Goal: Task Accomplishment & Management: Manage account settings

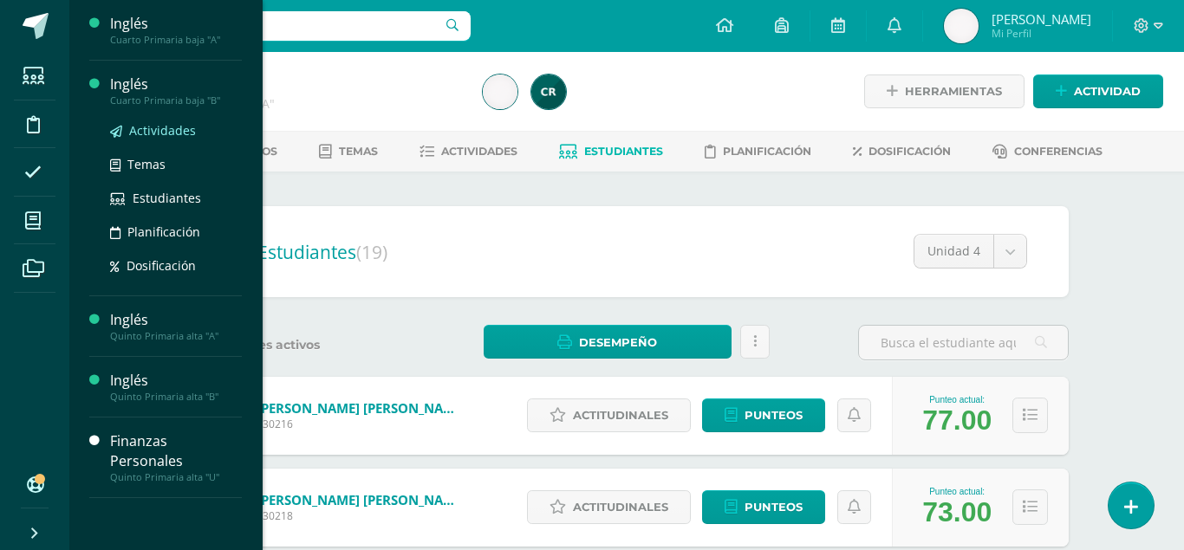
click at [147, 132] on span "Actividades" at bounding box center [162, 130] width 67 height 16
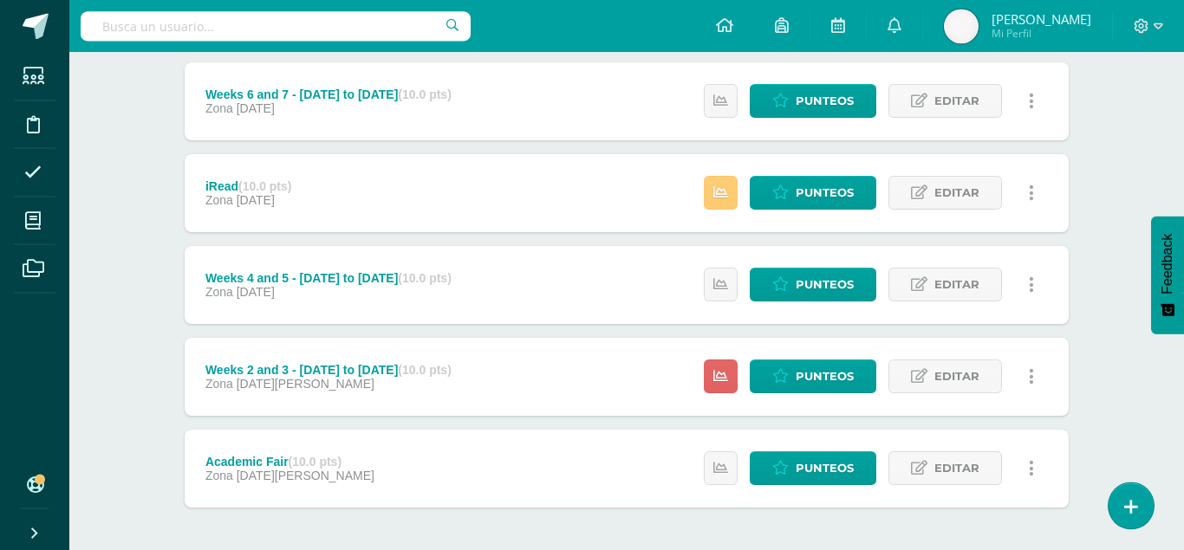
scroll to position [508, 0]
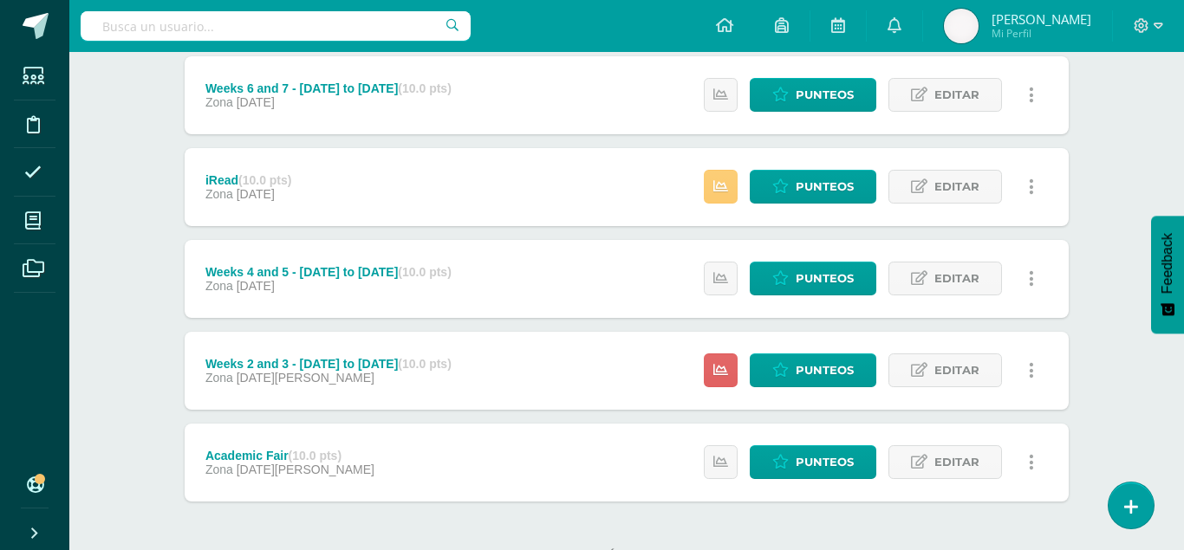
click at [708, 353] on div "Estatus de Actividad: 0 Estudiantes sin calificar 0 Estudiantes con cero Media …" at bounding box center [873, 371] width 391 height 78
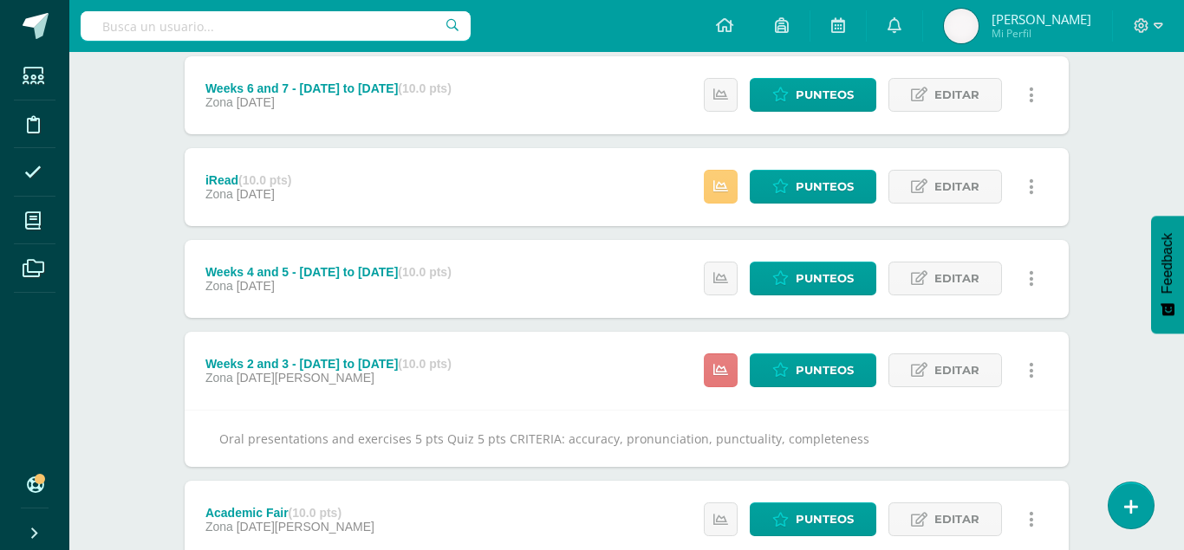
click at [718, 353] on link at bounding box center [721, 370] width 34 height 34
click at [130, 358] on div "Inglés Cuarto Primaria baja "B" Herramientas Detalle de asistencias Actividad A…" at bounding box center [626, 109] width 1114 height 1130
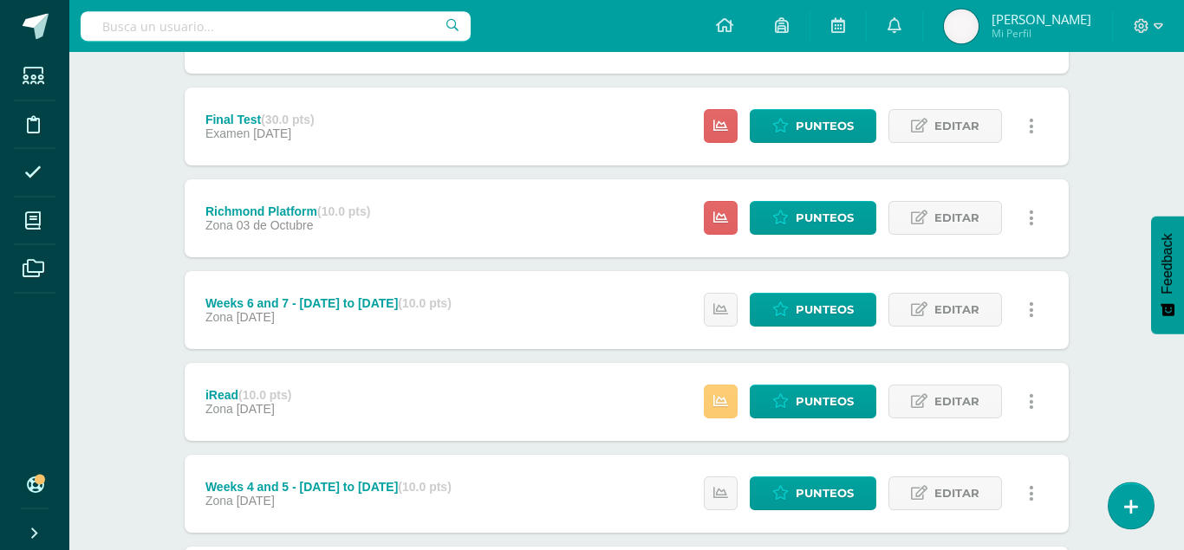
scroll to position [281, 0]
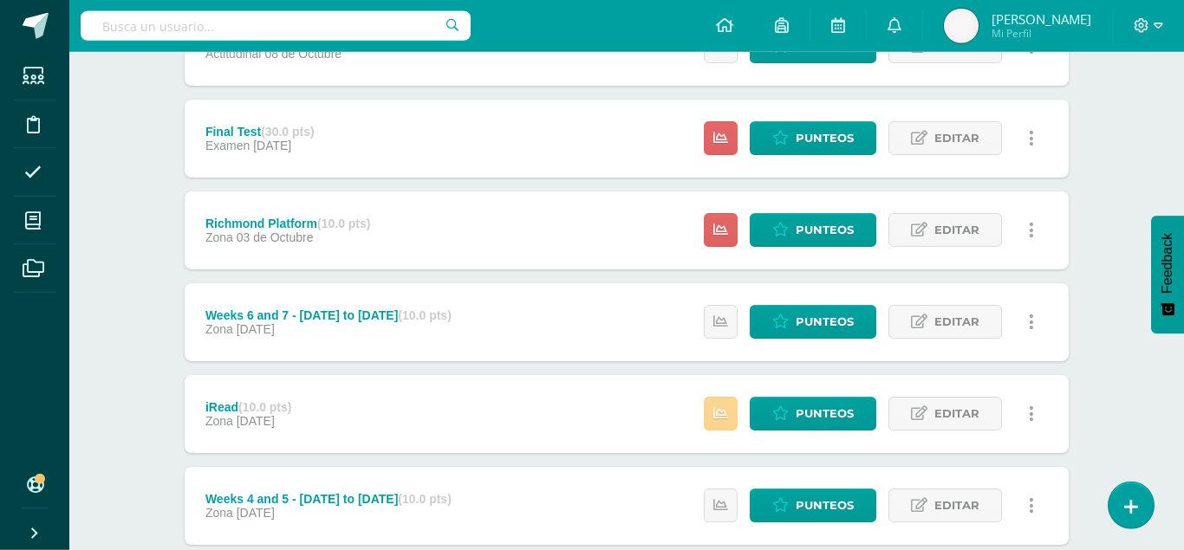
click at [730, 397] on link at bounding box center [721, 414] width 34 height 34
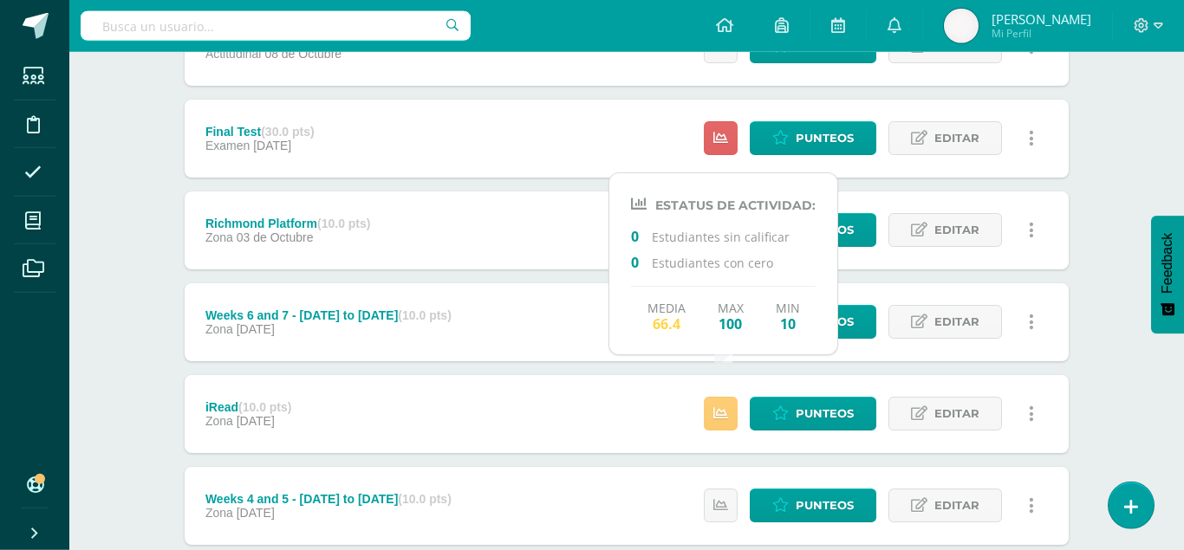
click at [97, 304] on div "Inglés Cuarto Primaria baja "B" Herramientas Detalle de asistencias Actividad A…" at bounding box center [626, 336] width 1114 height 1130
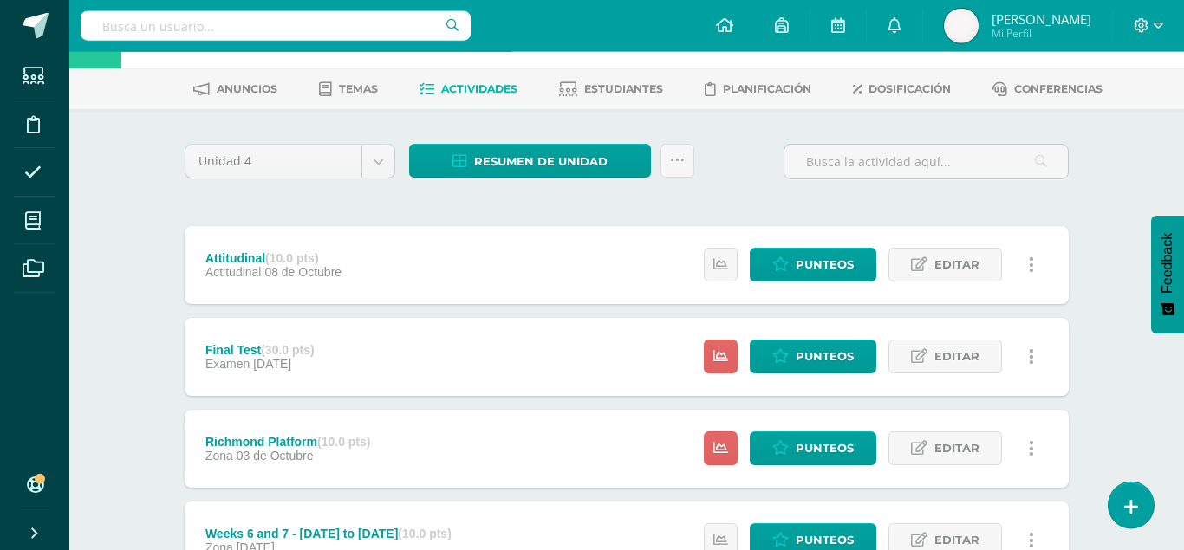
scroll to position [61, 0]
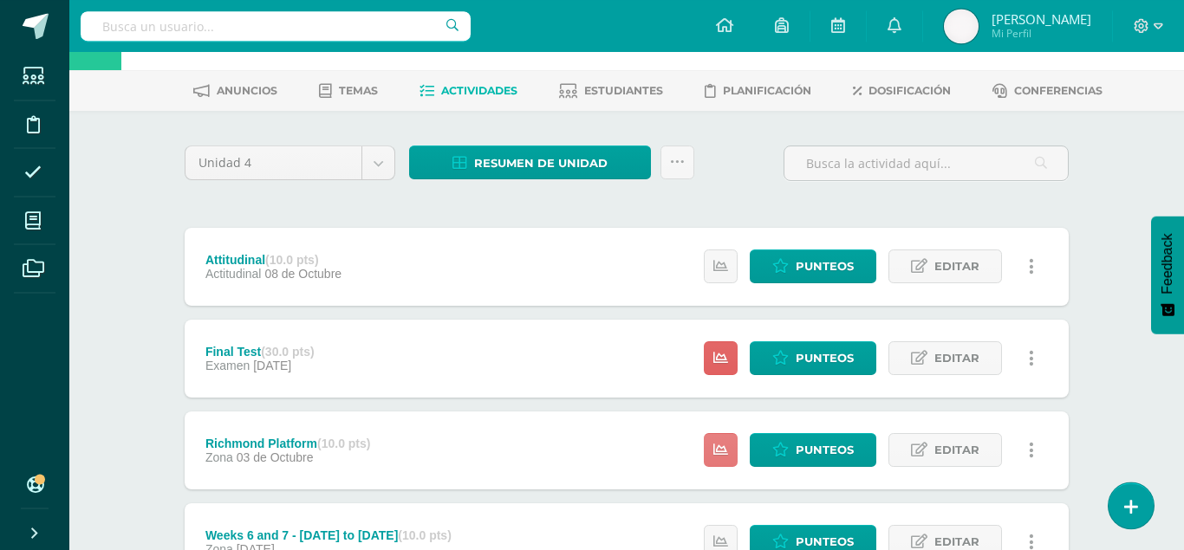
click at [721, 443] on icon at bounding box center [720, 450] width 15 height 15
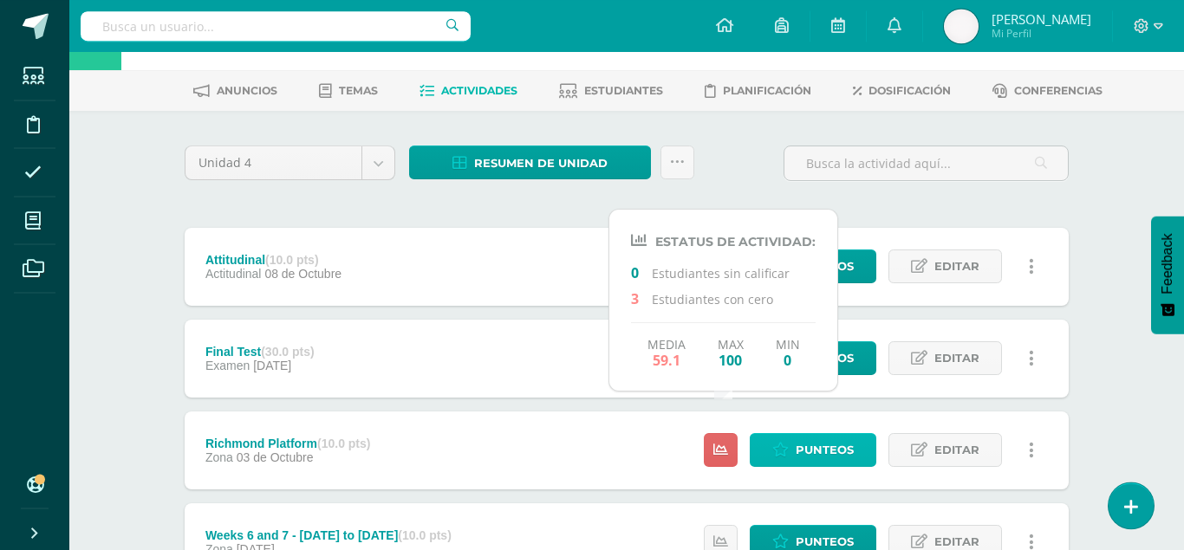
click at [827, 434] on span "Punteos" at bounding box center [824, 450] width 58 height 32
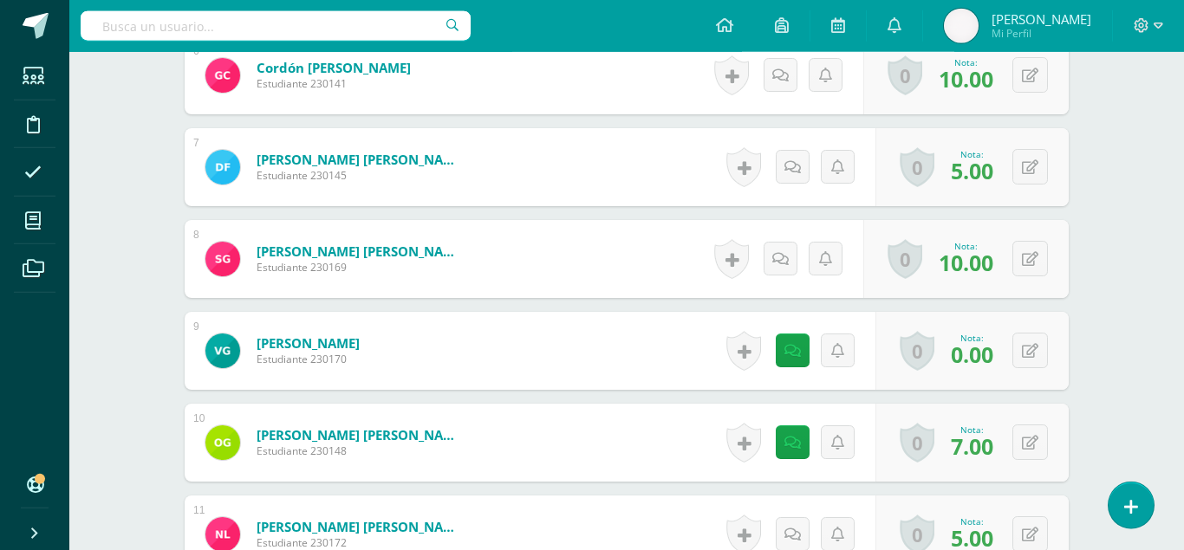
scroll to position [1048, 0]
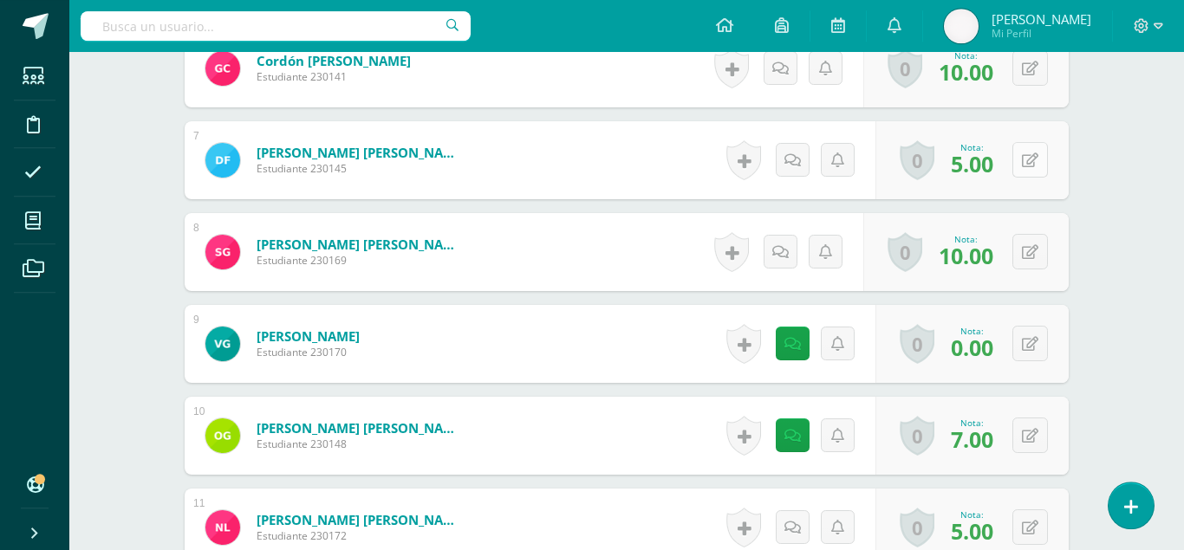
click at [1031, 142] on button at bounding box center [1030, 160] width 36 height 36
type input "8"
click at [988, 149] on link at bounding box center [985, 166] width 34 height 34
click at [1032, 337] on icon at bounding box center [1029, 344] width 16 height 15
type input "2"
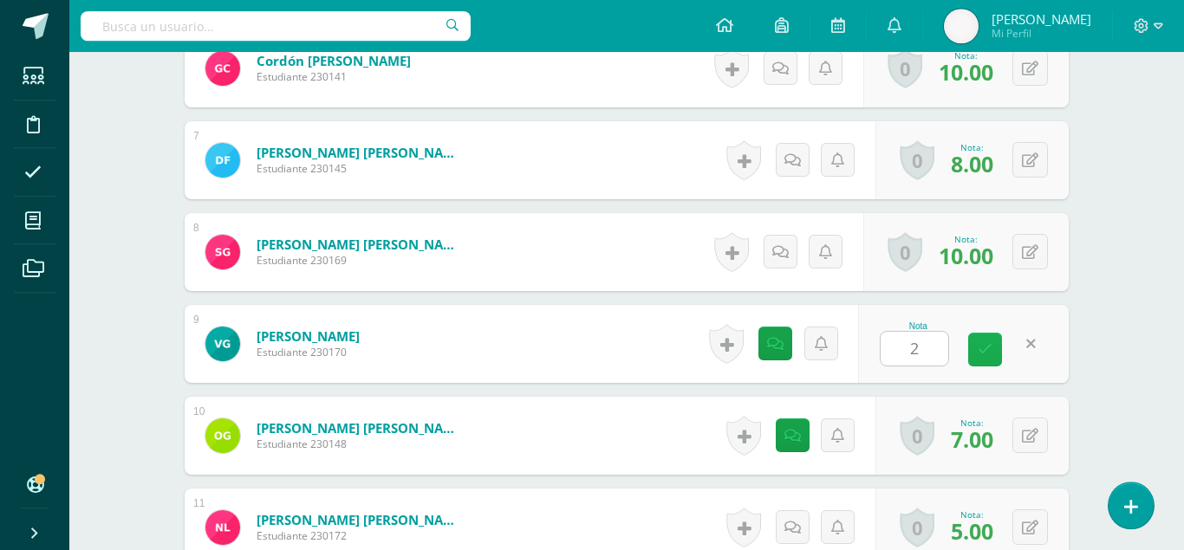
click at [988, 342] on icon at bounding box center [984, 349] width 15 height 15
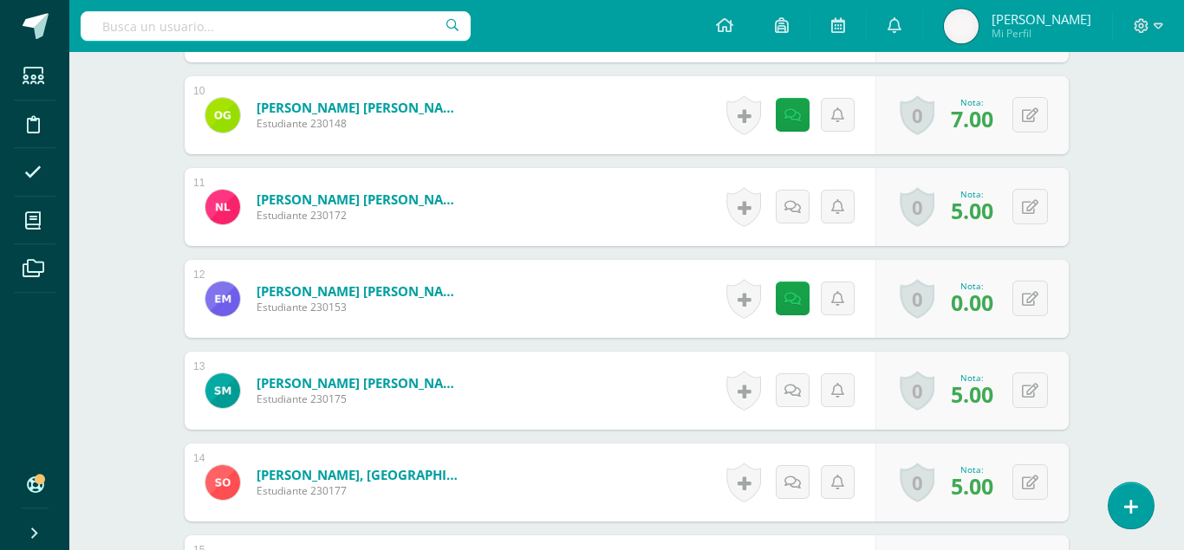
scroll to position [1371, 0]
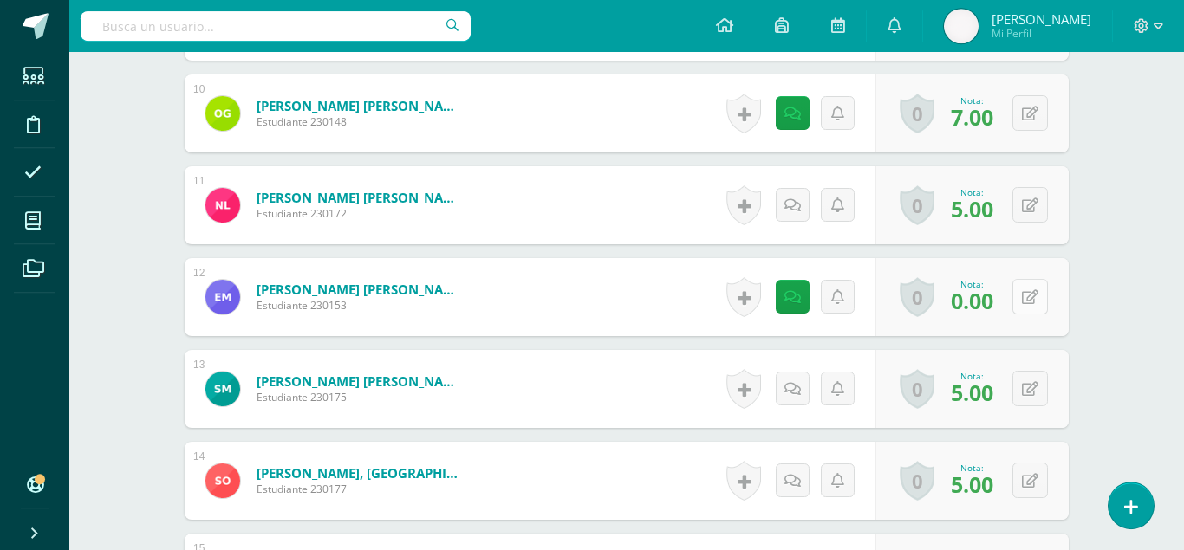
click at [1033, 290] on icon at bounding box center [1029, 297] width 16 height 15
type input "3"
click at [983, 295] on icon at bounding box center [984, 302] width 15 height 15
click at [1028, 382] on icon at bounding box center [1029, 389] width 16 height 15
type input "7"
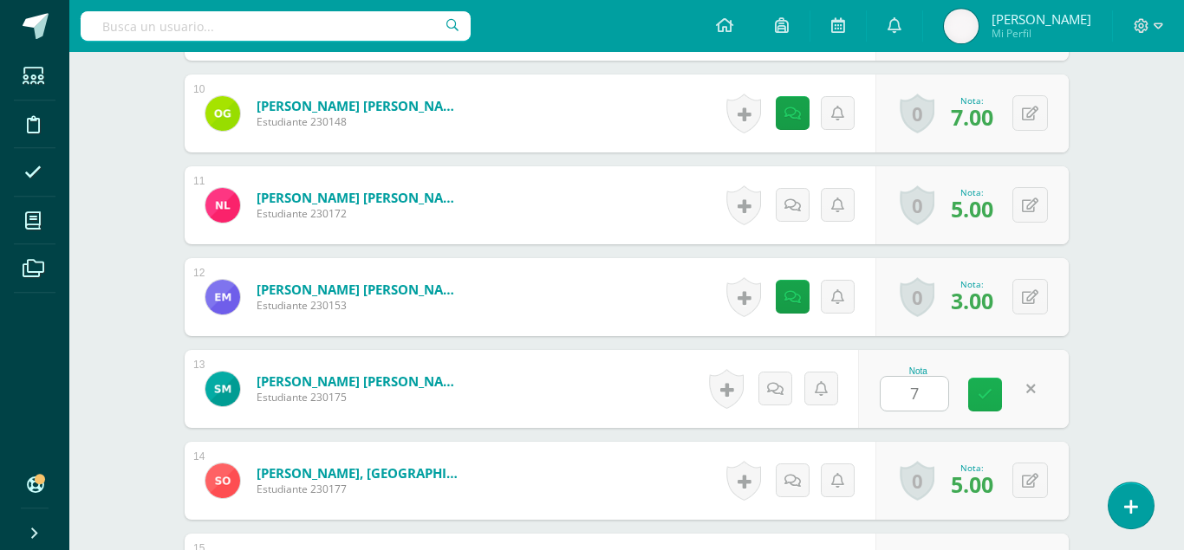
click at [999, 378] on link at bounding box center [985, 395] width 34 height 34
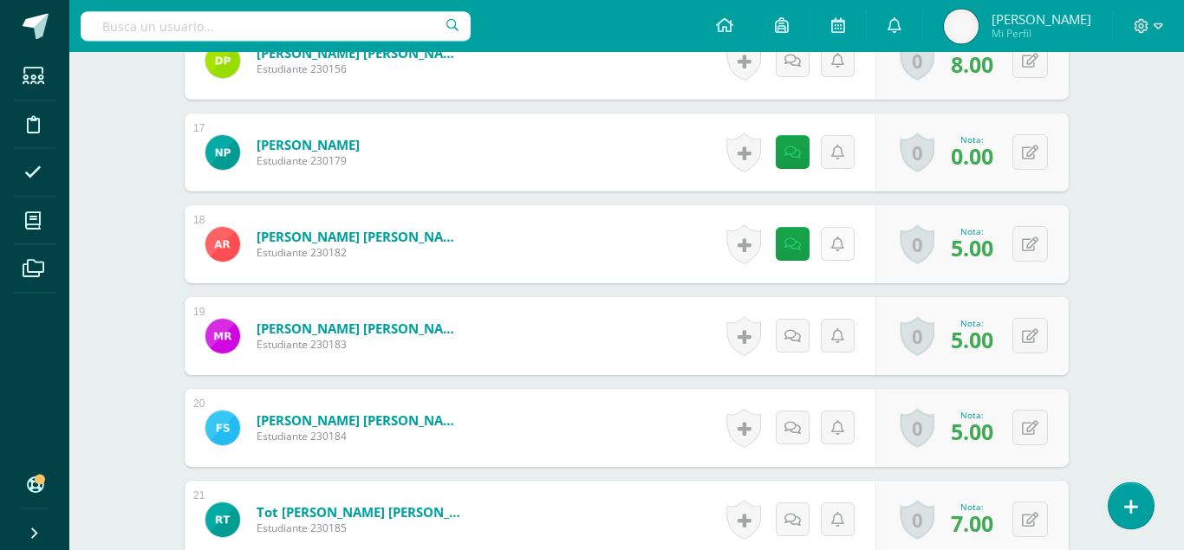
scroll to position [1975, 0]
click at [1034, 420] on icon at bounding box center [1029, 427] width 16 height 15
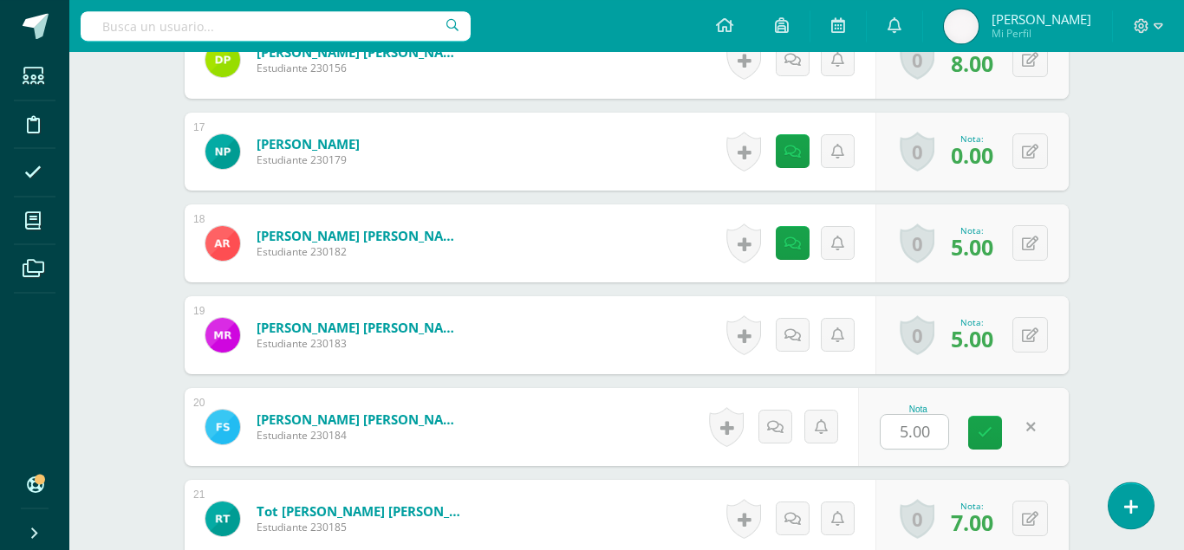
type input "8"
click at [990, 425] on icon at bounding box center [984, 432] width 15 height 15
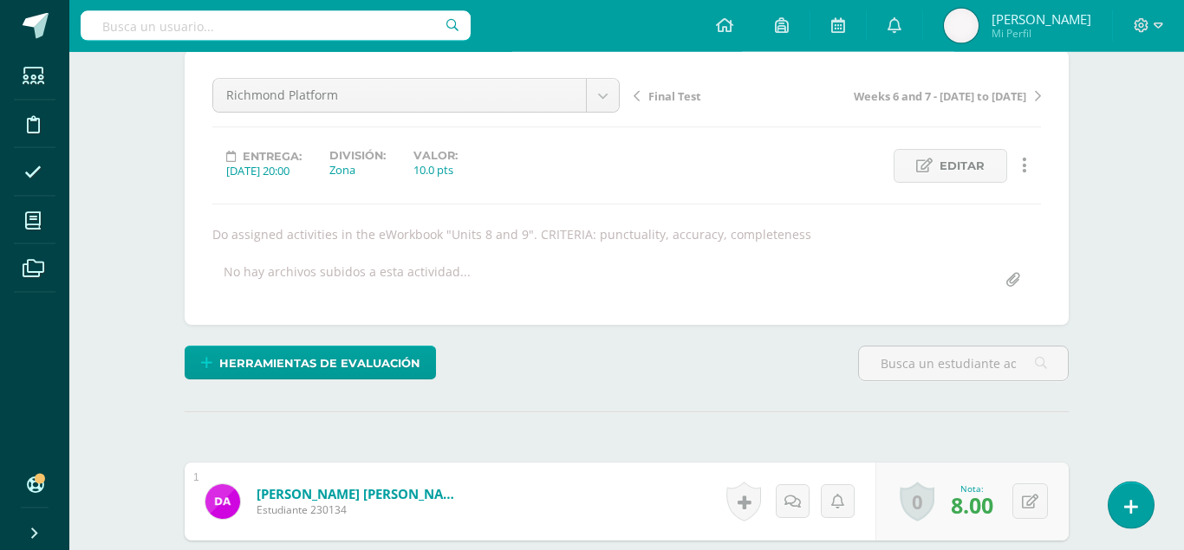
scroll to position [0, 0]
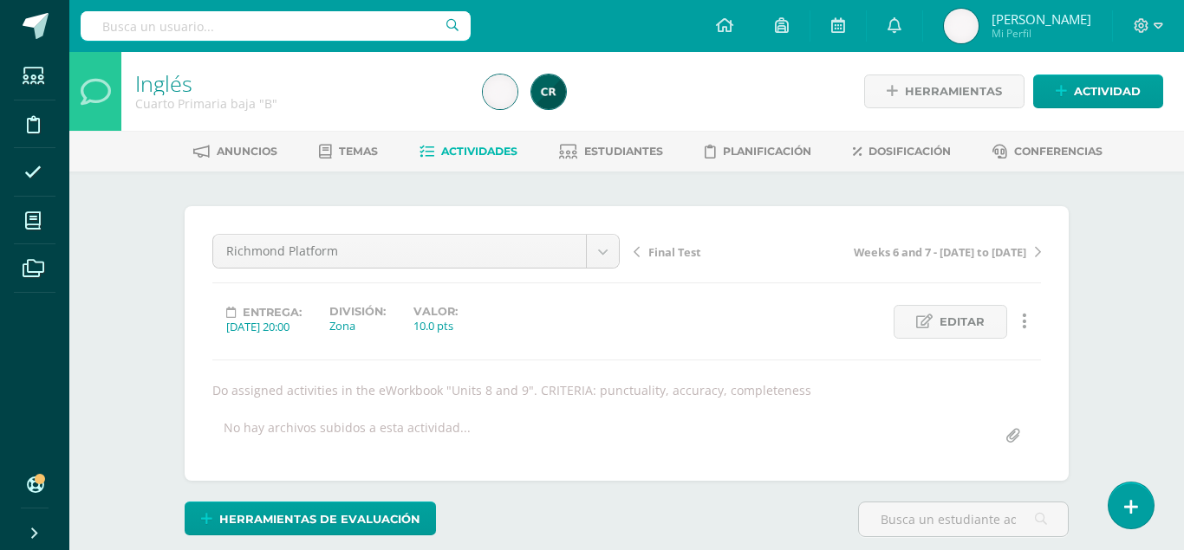
click at [658, 250] on span "Final Test" at bounding box center [674, 252] width 53 height 16
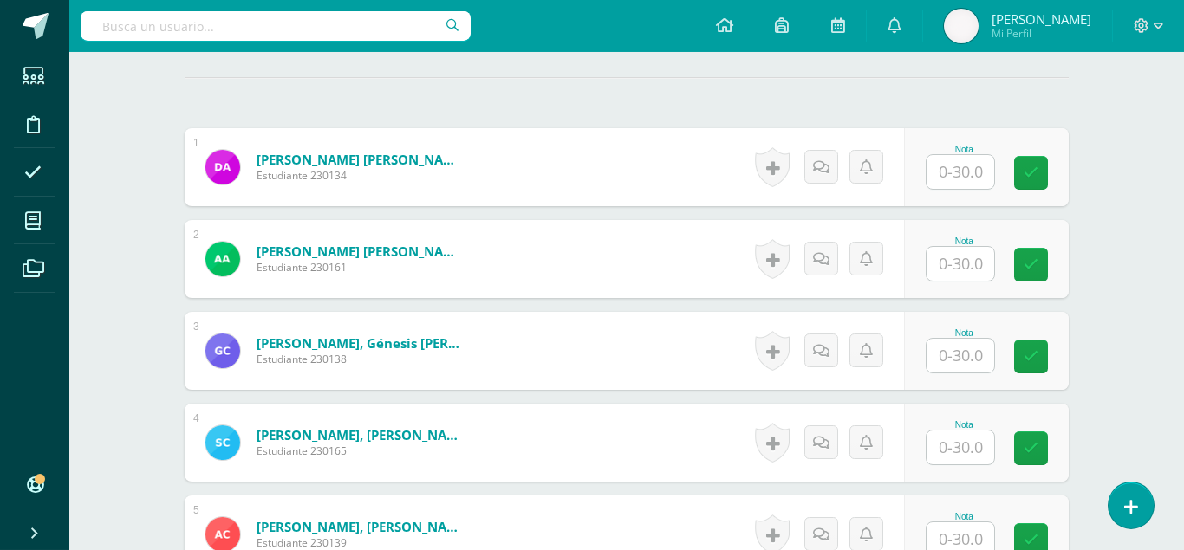
scroll to position [491, 0]
click at [961, 154] on input "text" at bounding box center [960, 171] width 68 height 34
type input "17"
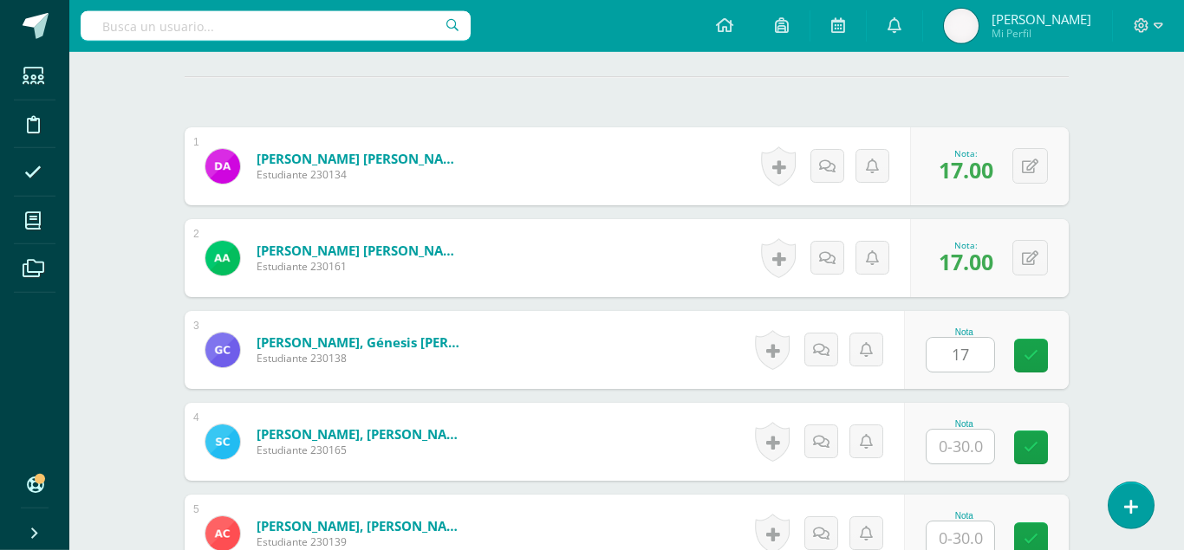
type input "17"
type input "18"
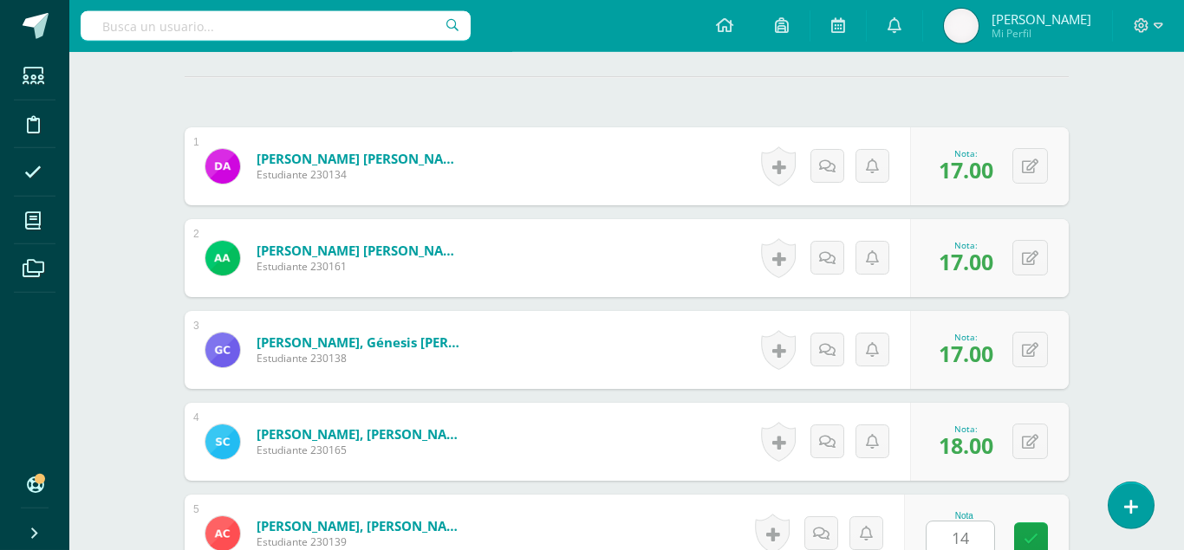
type input "14"
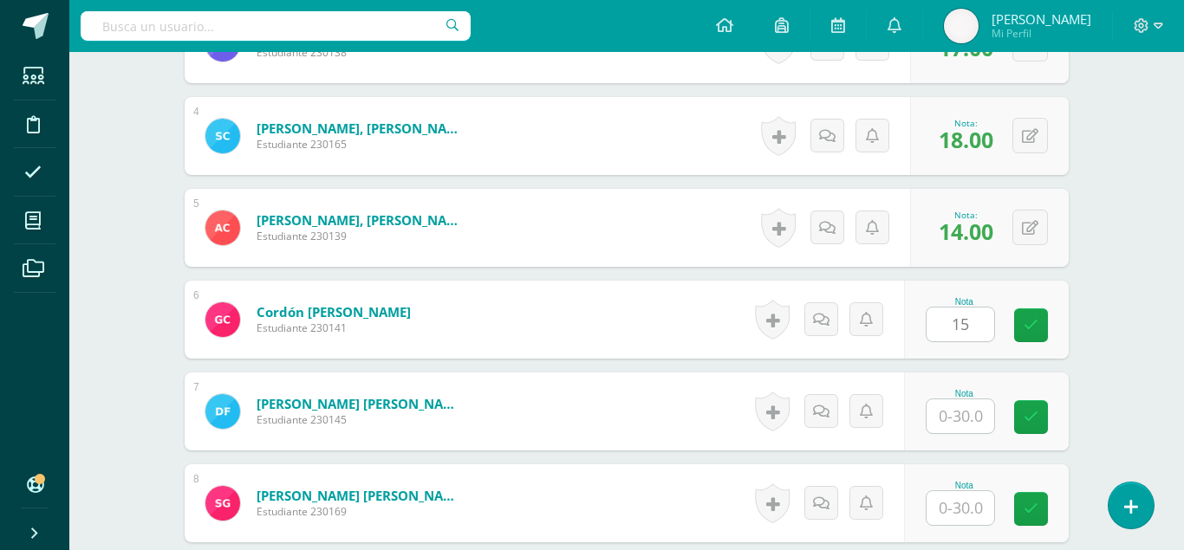
type input "15"
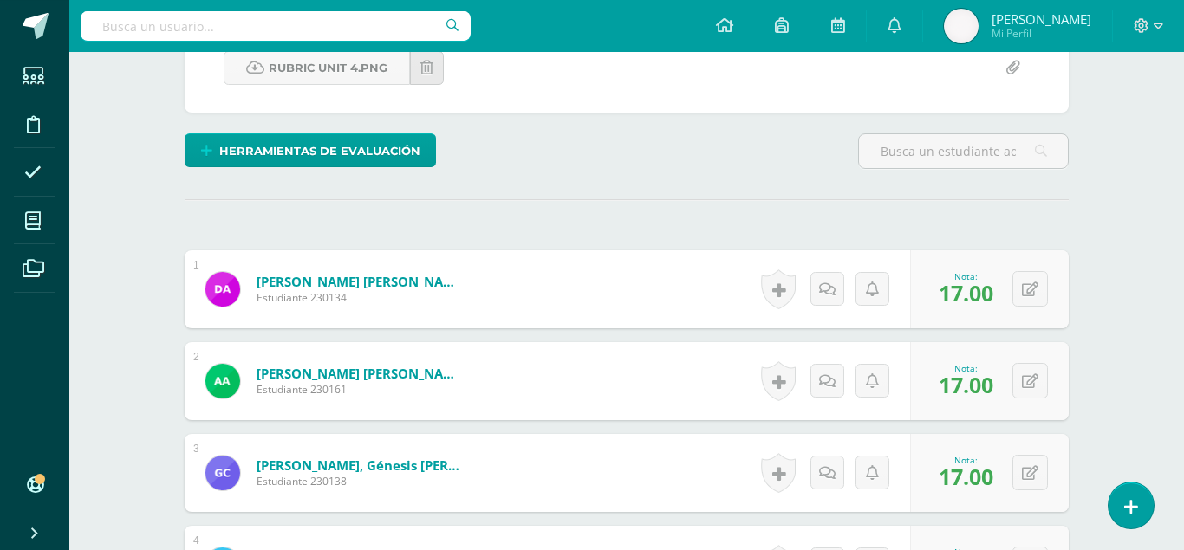
scroll to position [361, 0]
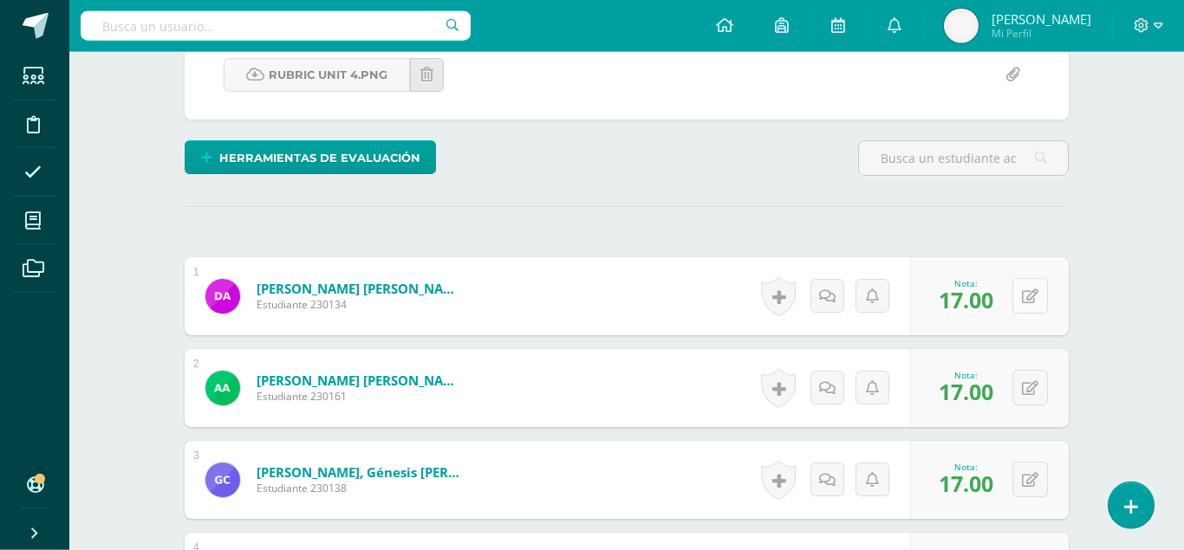
click at [1021, 278] on button at bounding box center [1030, 296] width 36 height 36
type input "20"
click at [990, 295] on icon at bounding box center [984, 302] width 15 height 15
click at [1023, 473] on icon at bounding box center [1029, 480] width 16 height 15
type input "19"
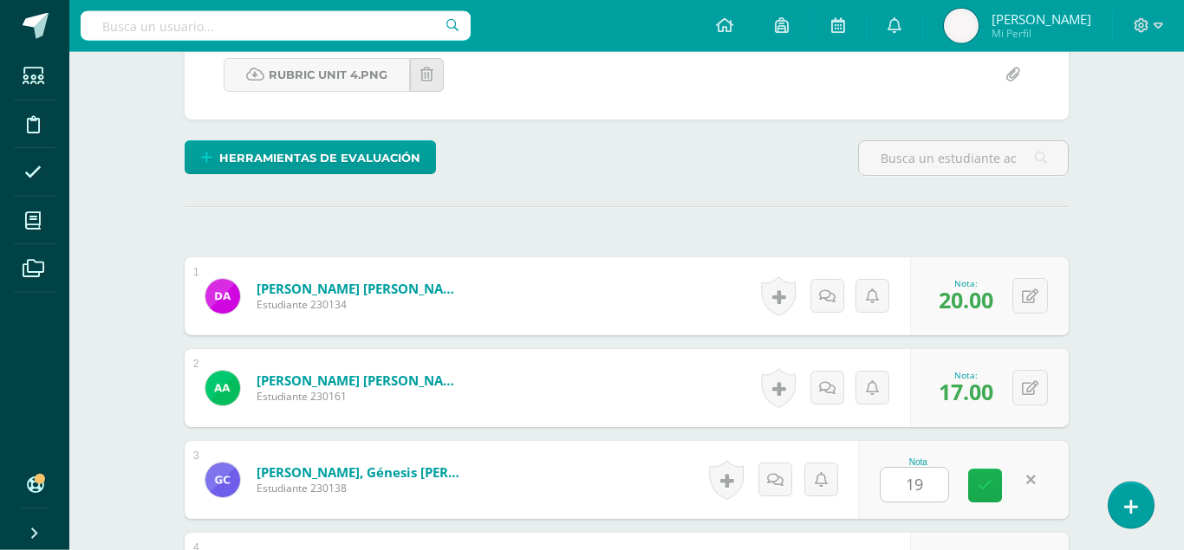
click at [991, 478] on icon at bounding box center [984, 485] width 15 height 15
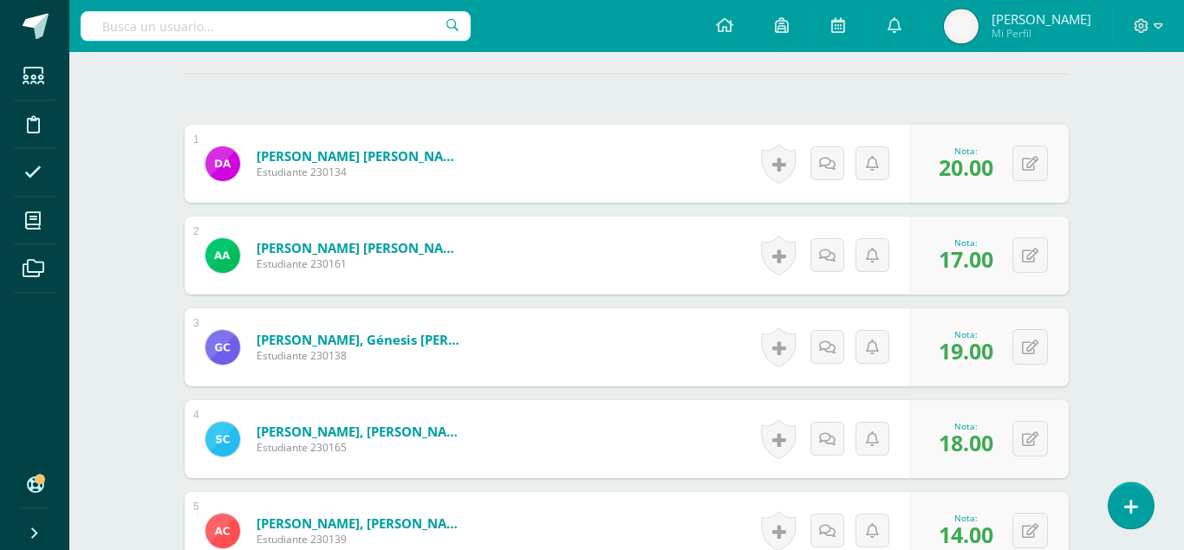
scroll to position [496, 0]
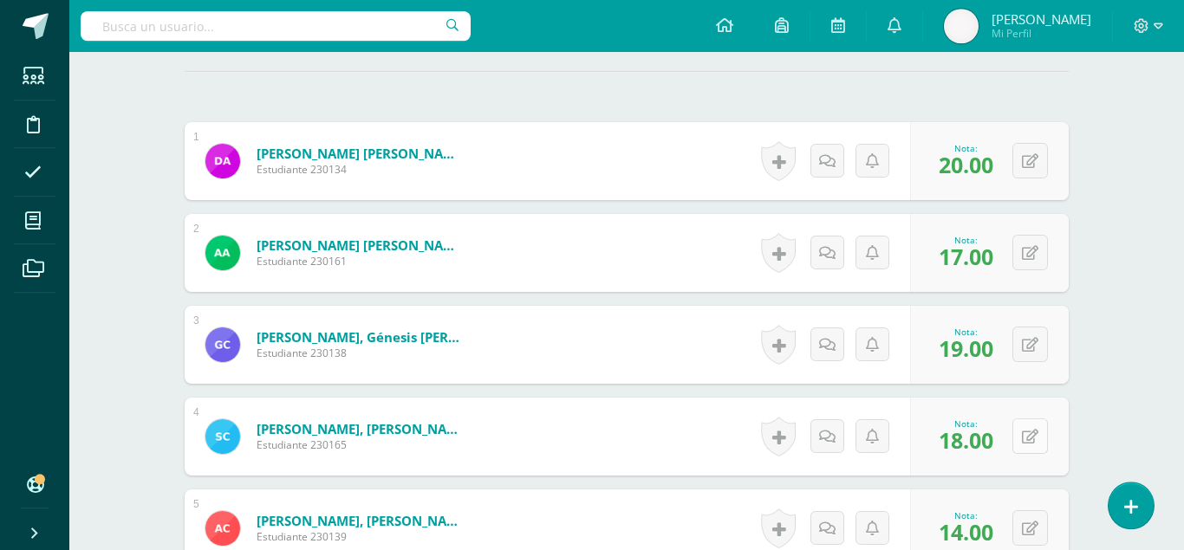
click at [1026, 430] on icon at bounding box center [1029, 437] width 16 height 15
type input "21"
click at [995, 425] on link at bounding box center [985, 442] width 34 height 34
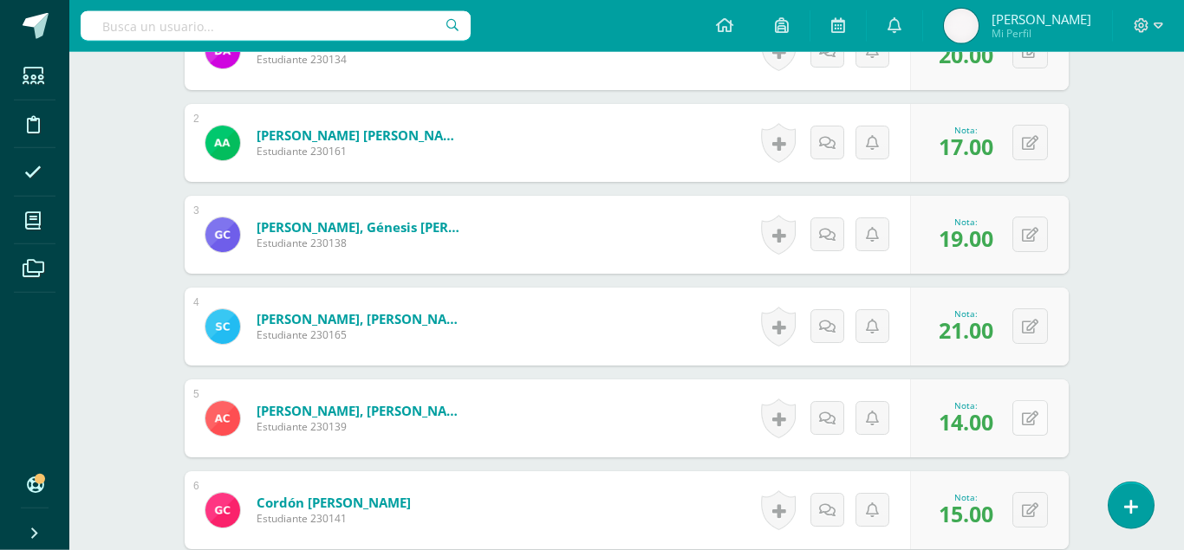
click at [1033, 412] on icon at bounding box center [1029, 419] width 16 height 15
type input "16"
click at [982, 417] on icon at bounding box center [984, 424] width 15 height 15
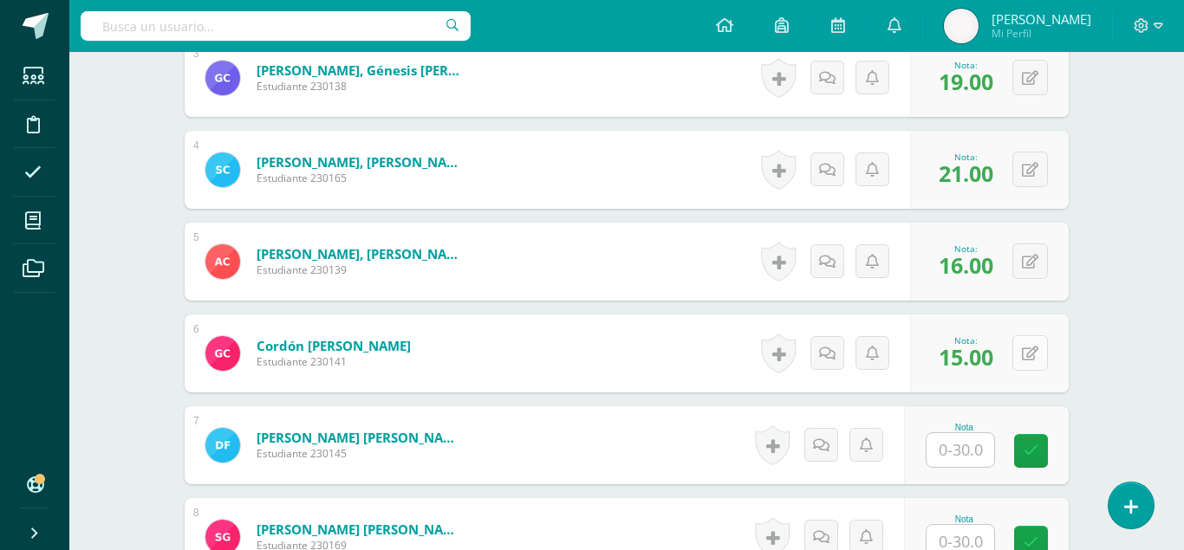
click at [1034, 347] on icon at bounding box center [1029, 354] width 16 height 15
type input "18"
click at [988, 352] on icon at bounding box center [984, 359] width 15 height 15
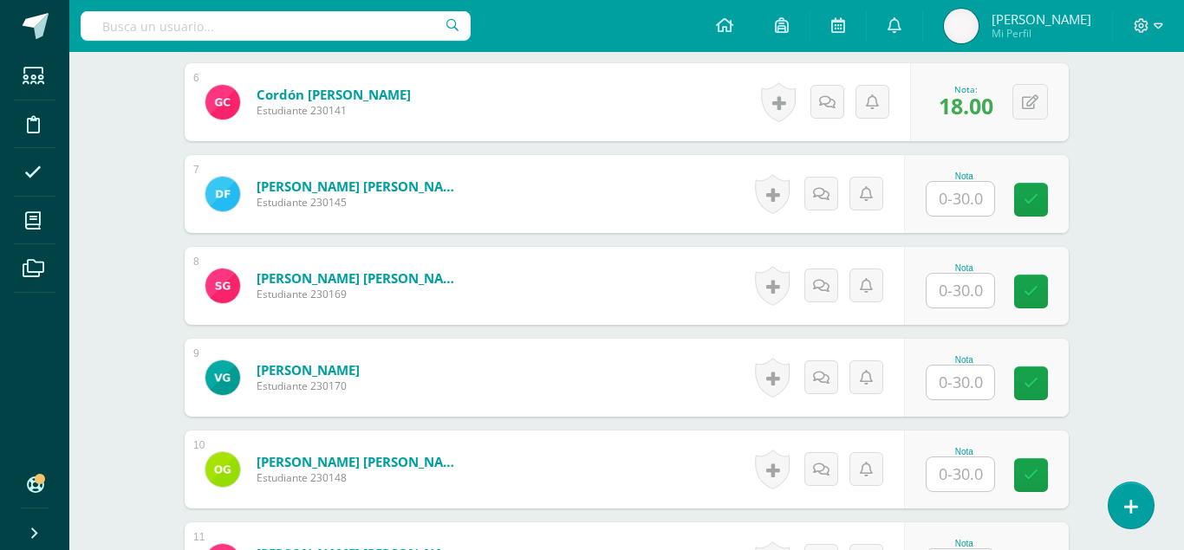
scroll to position [1021, 0]
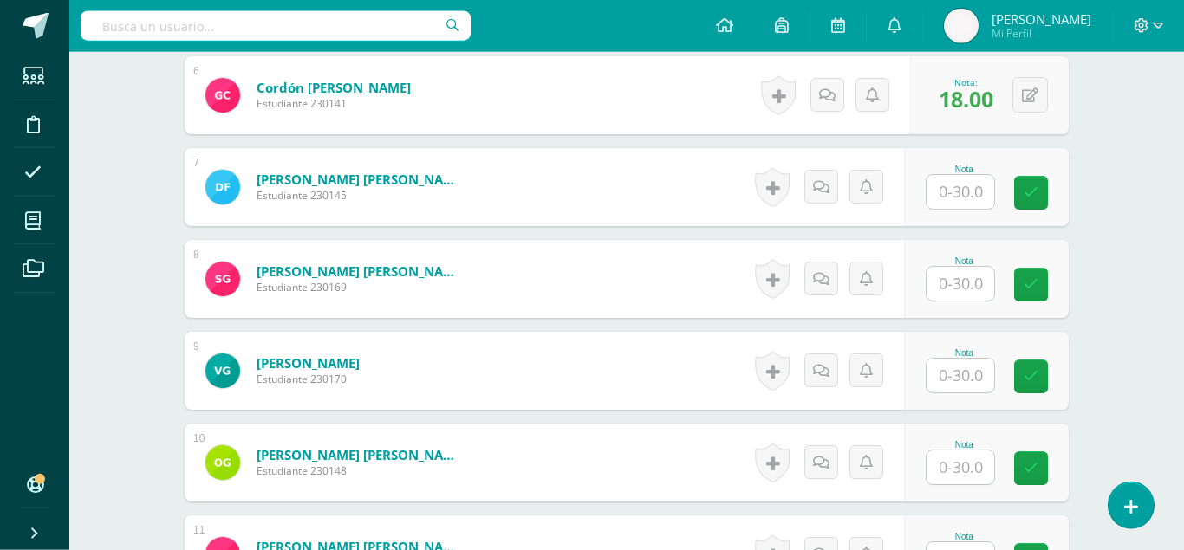
click at [965, 175] on input "text" at bounding box center [960, 192] width 68 height 34
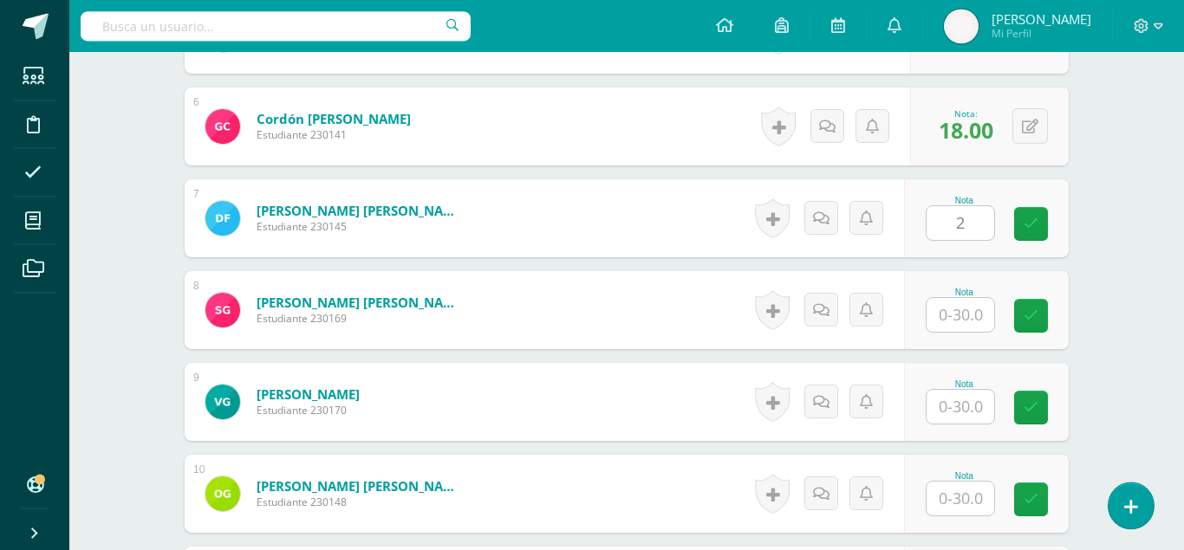
type input "21"
click at [1036, 217] on icon at bounding box center [1030, 224] width 15 height 15
click at [961, 298] on input "text" at bounding box center [960, 315] width 68 height 34
type input "30"
click at [1041, 299] on link at bounding box center [1031, 316] width 34 height 34
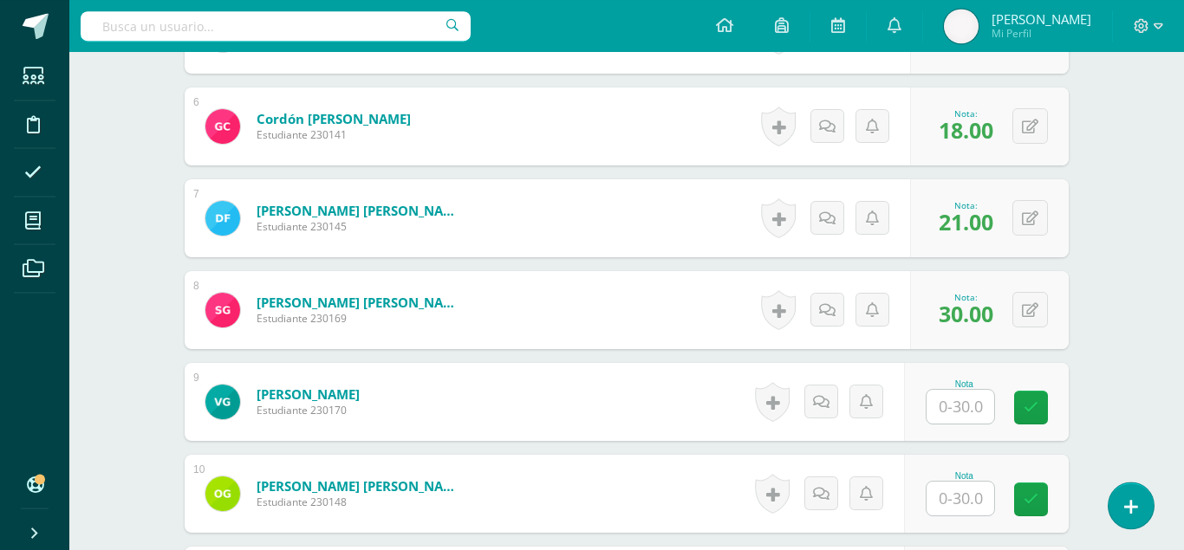
click at [952, 390] on input "text" at bounding box center [960, 407] width 68 height 34
type input "21"
type input "14"
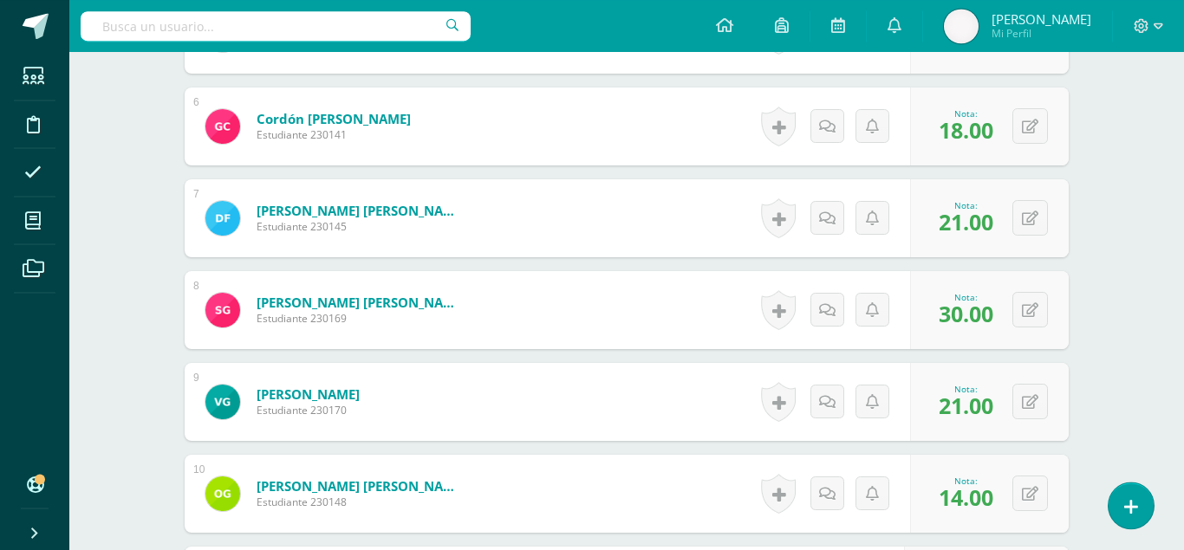
scroll to position [991, 0]
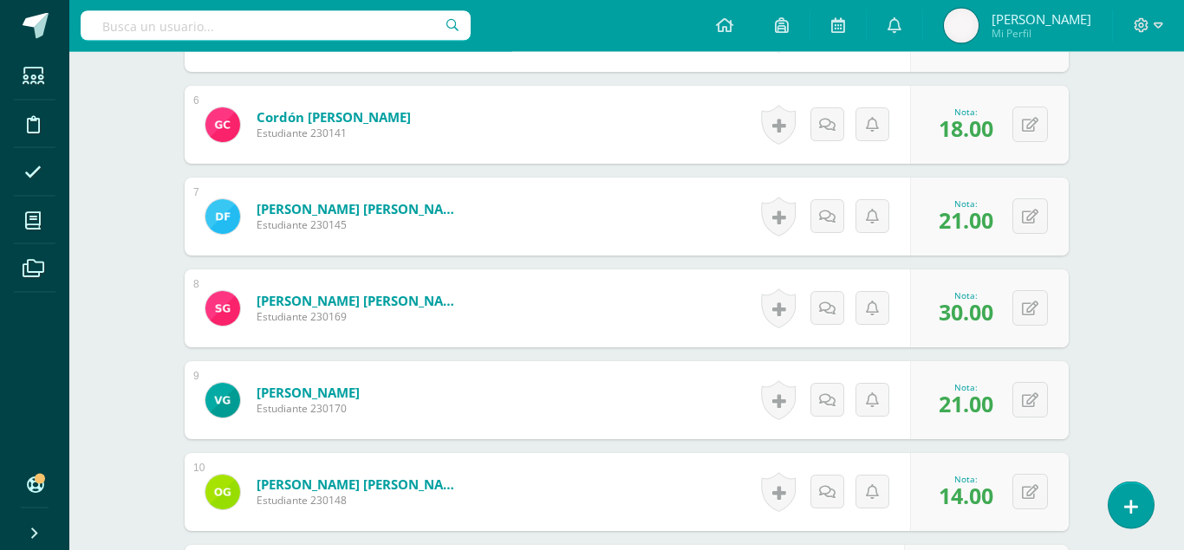
type input "18"
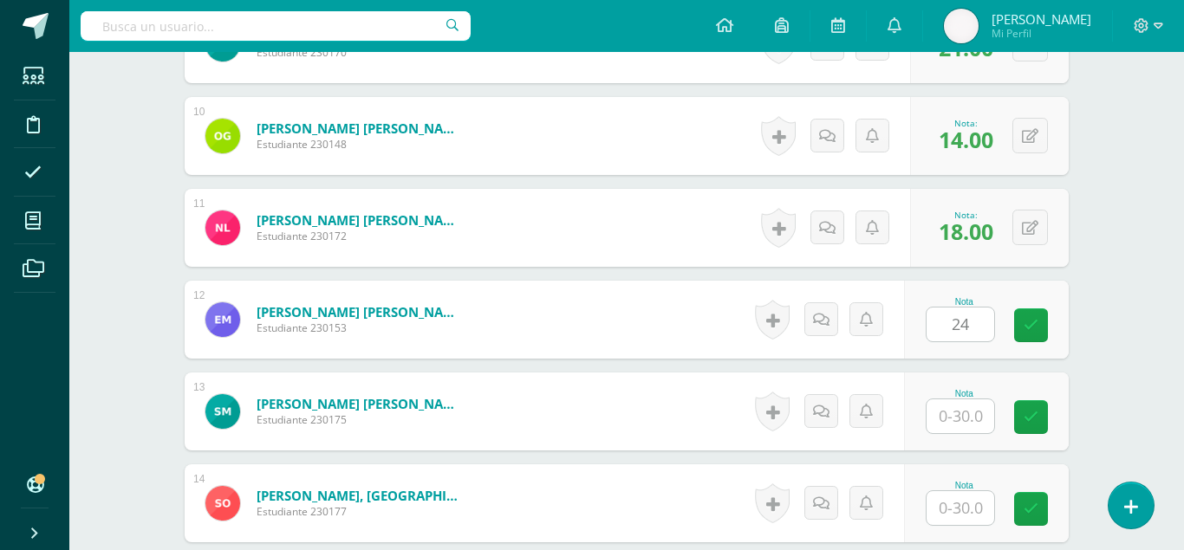
type input "24"
type input "16"
click at [1032, 400] on link at bounding box center [1031, 417] width 34 height 34
click at [969, 491] on input "text" at bounding box center [960, 508] width 68 height 34
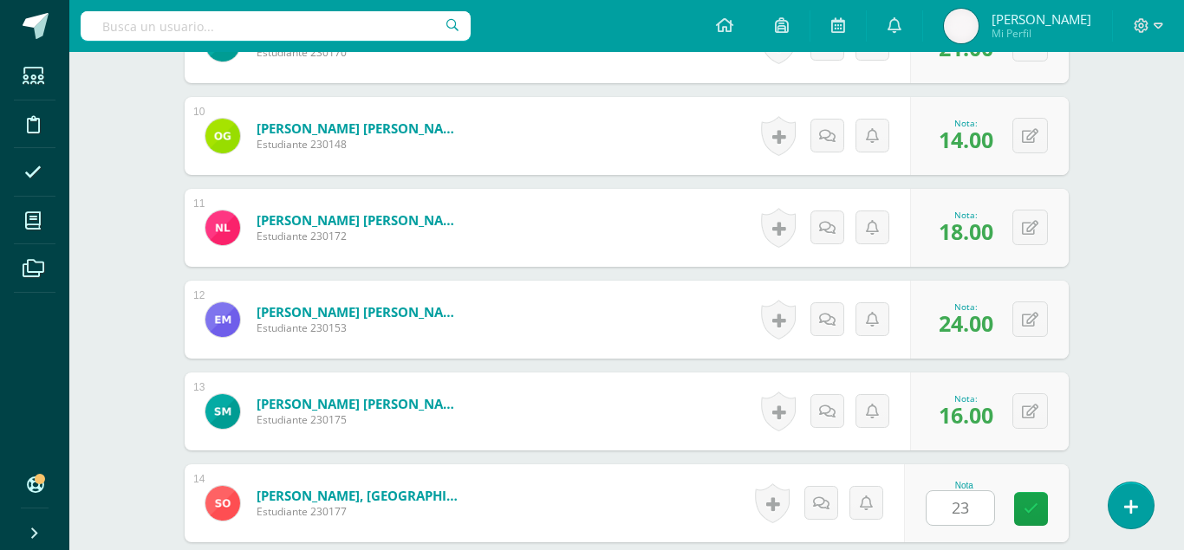
type input "23"
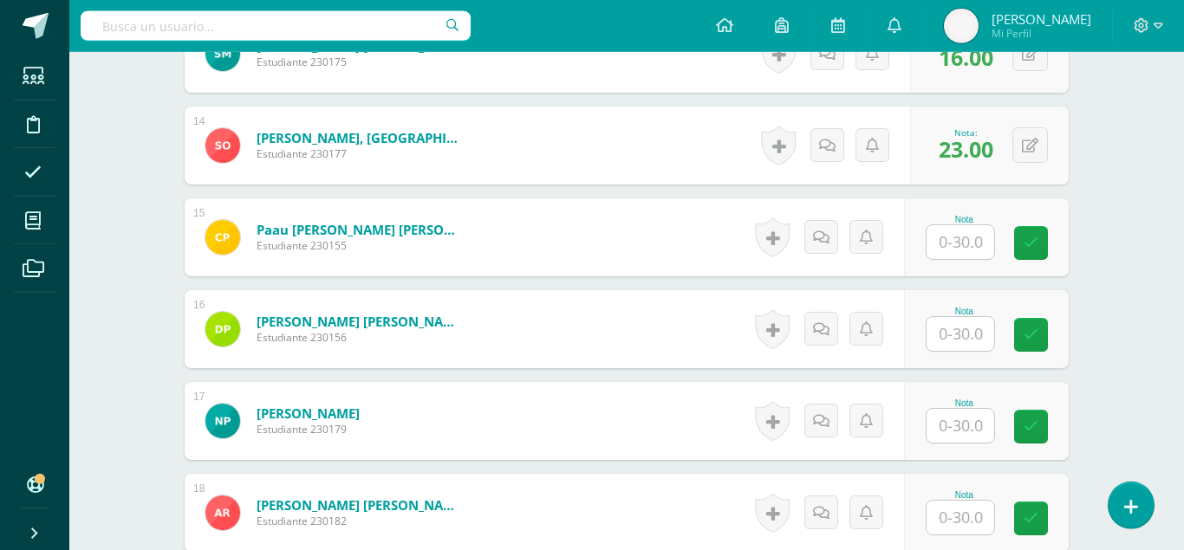
scroll to position [1705, 0]
type input "15"
type input "23"
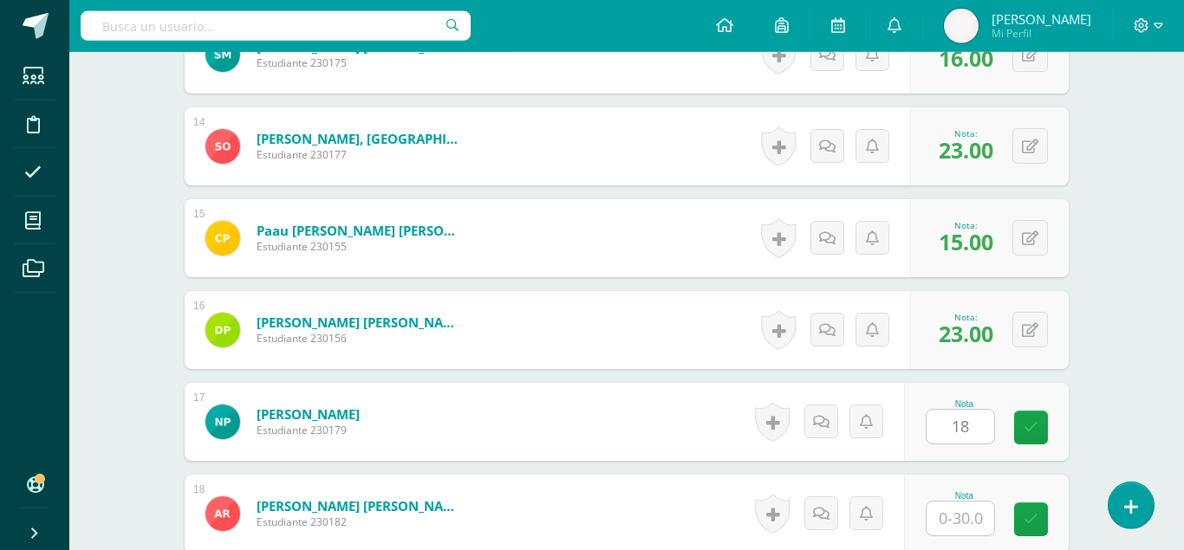
type input "18"
type input "23"
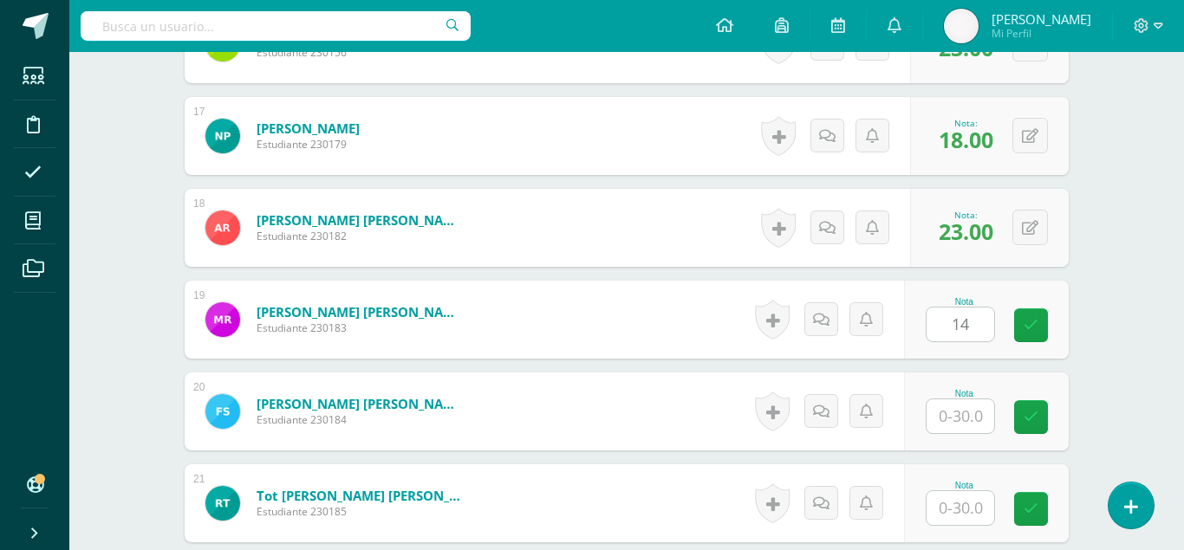
type input "14"
type input "20"
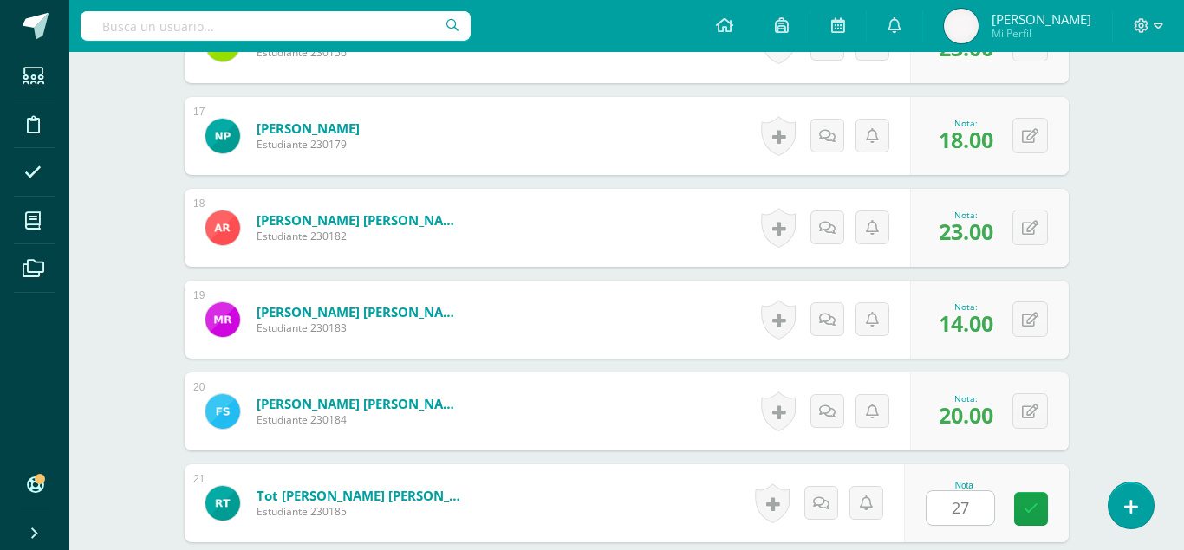
type input "27"
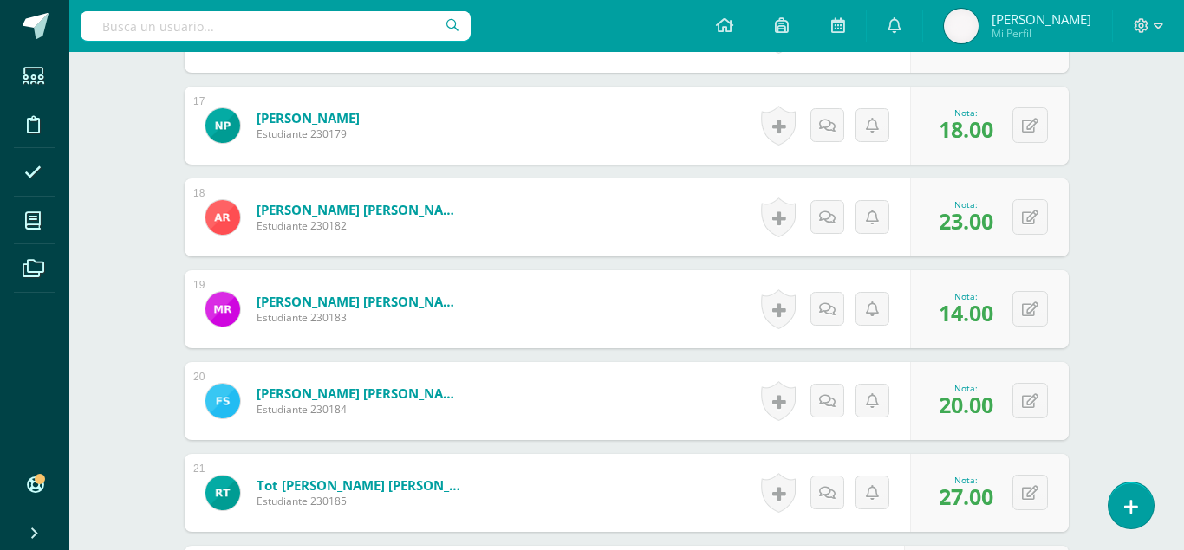
type input "30"
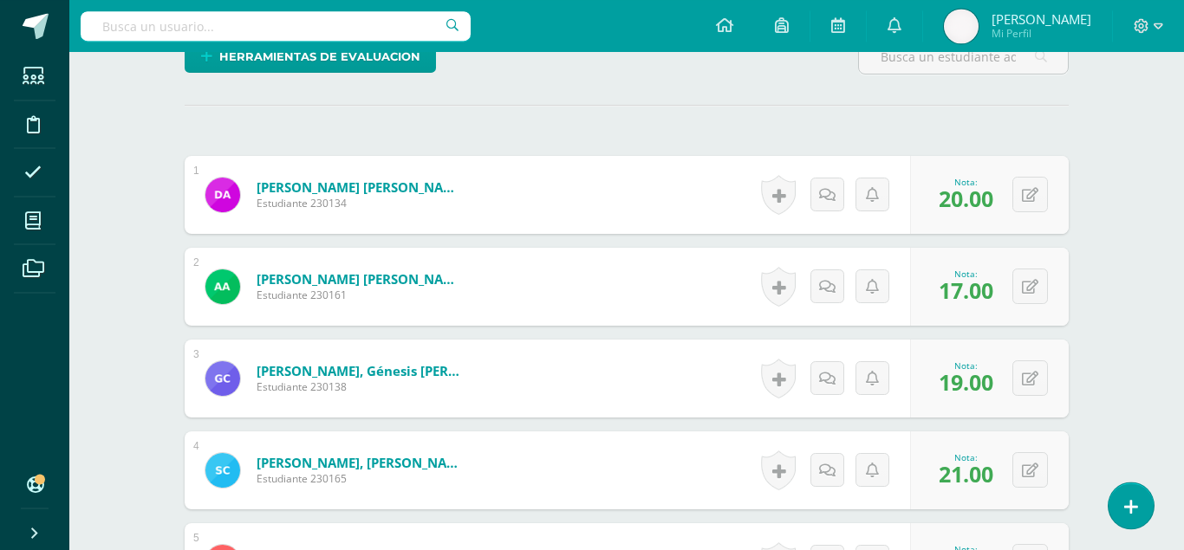
scroll to position [0, 0]
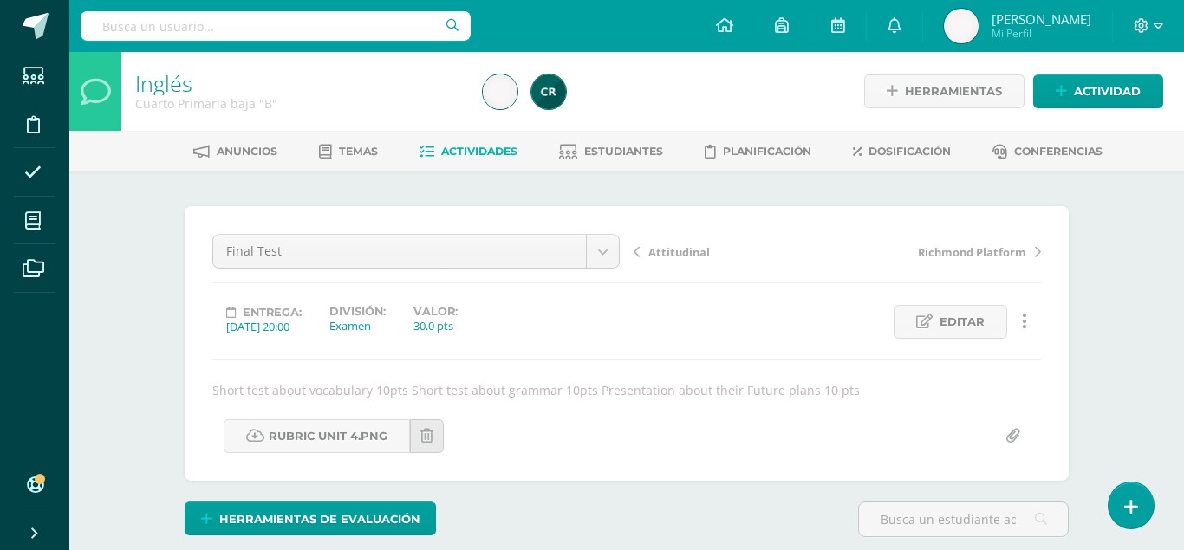
click at [694, 248] on span "Attitudinal" at bounding box center [679, 252] width 62 height 16
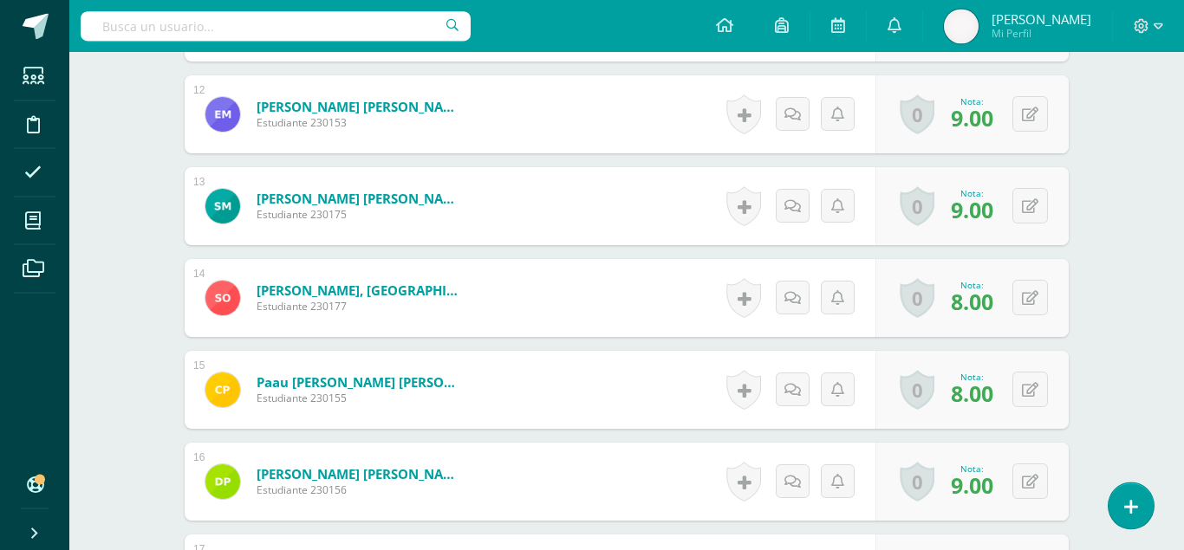
scroll to position [1547, 0]
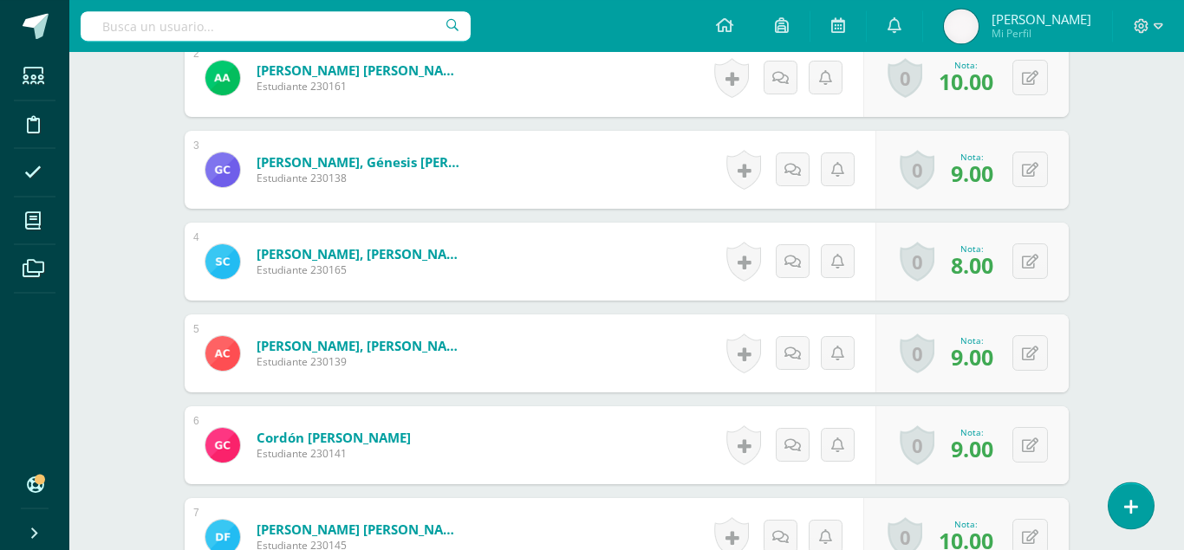
scroll to position [0, 0]
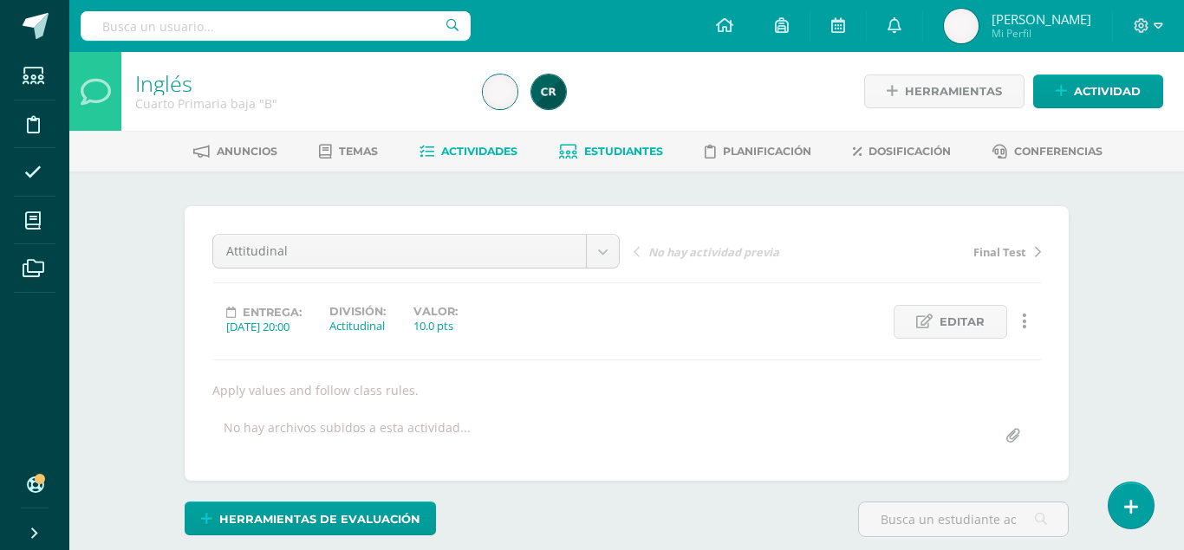
click at [626, 149] on span "Estudiantes" at bounding box center [623, 151] width 79 height 13
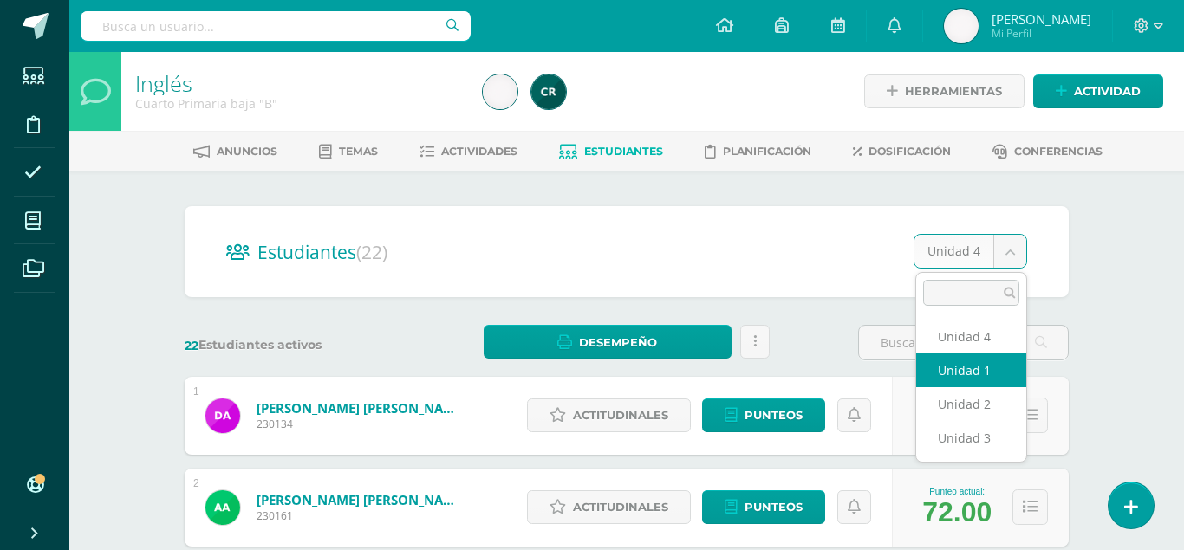
select select "/dashboard/teacher/section/2185/students/?unit=92821"
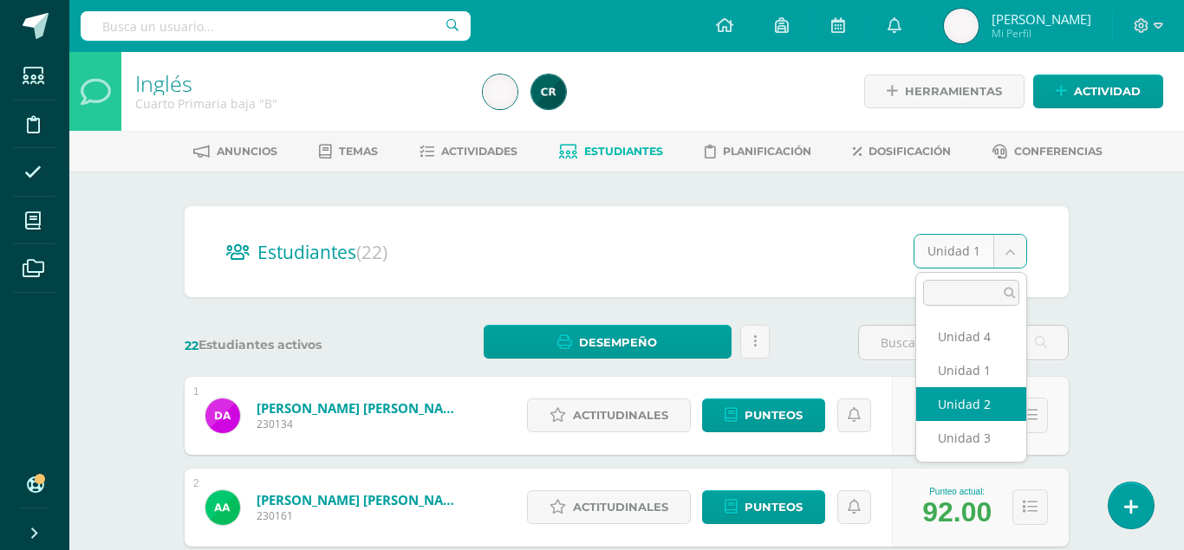
select select "/dashboard/teacher/section/2185/students/?unit=92824"
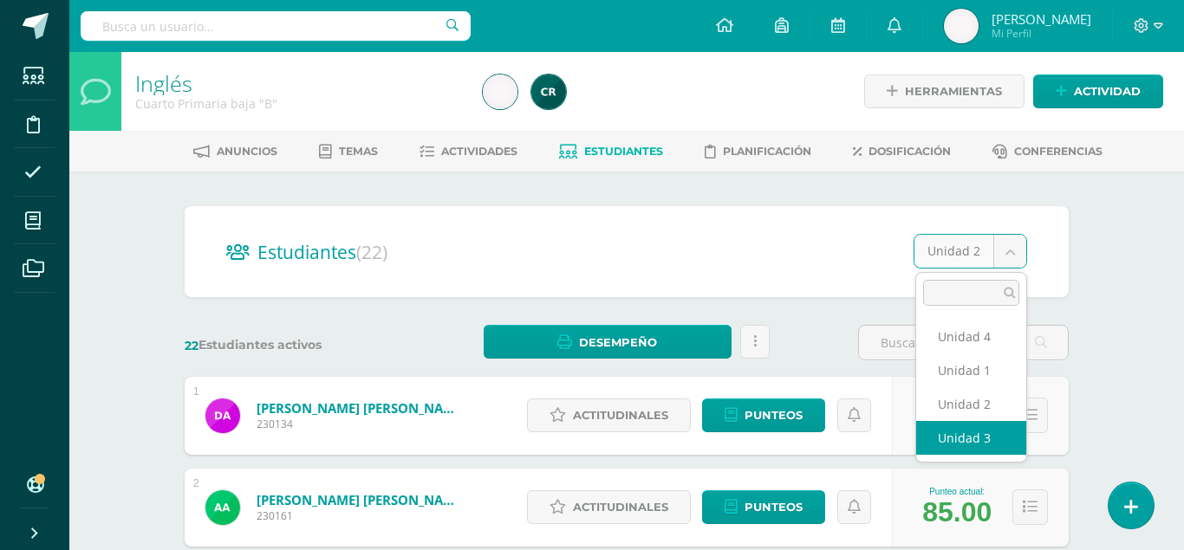
select select "/dashboard/teacher/section/2185/students/?unit=92825"
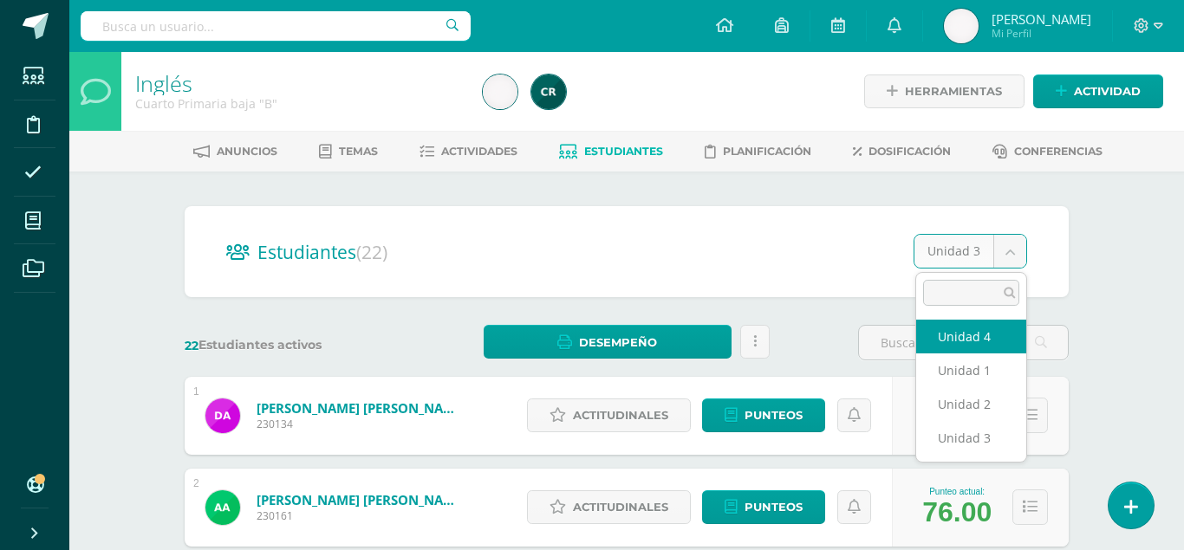
select select "/dashboard/teacher/section/2185/students/?unit=92826"
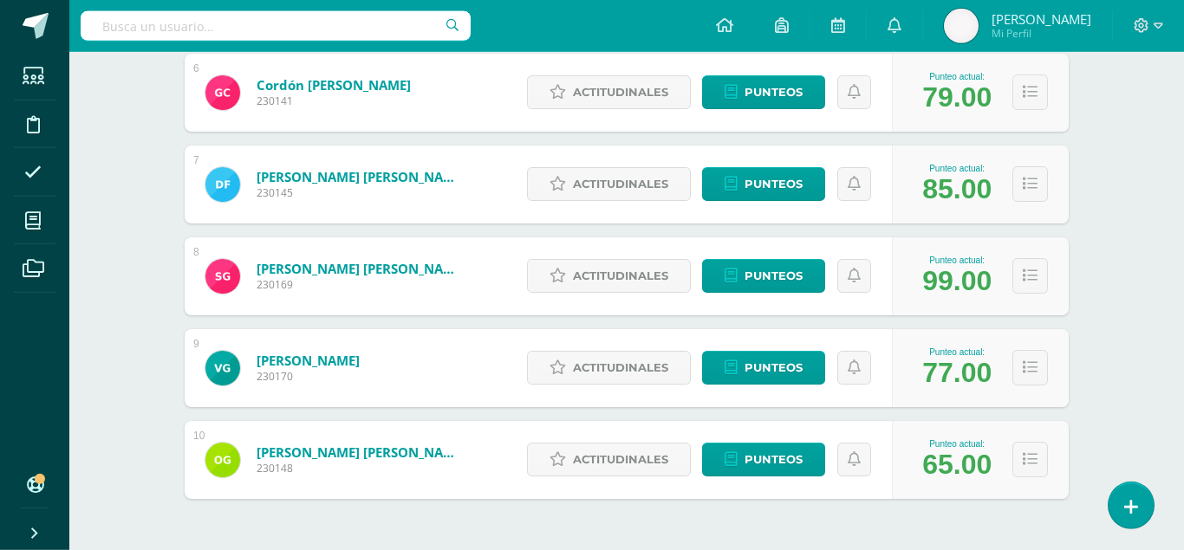
scroll to position [807, 0]
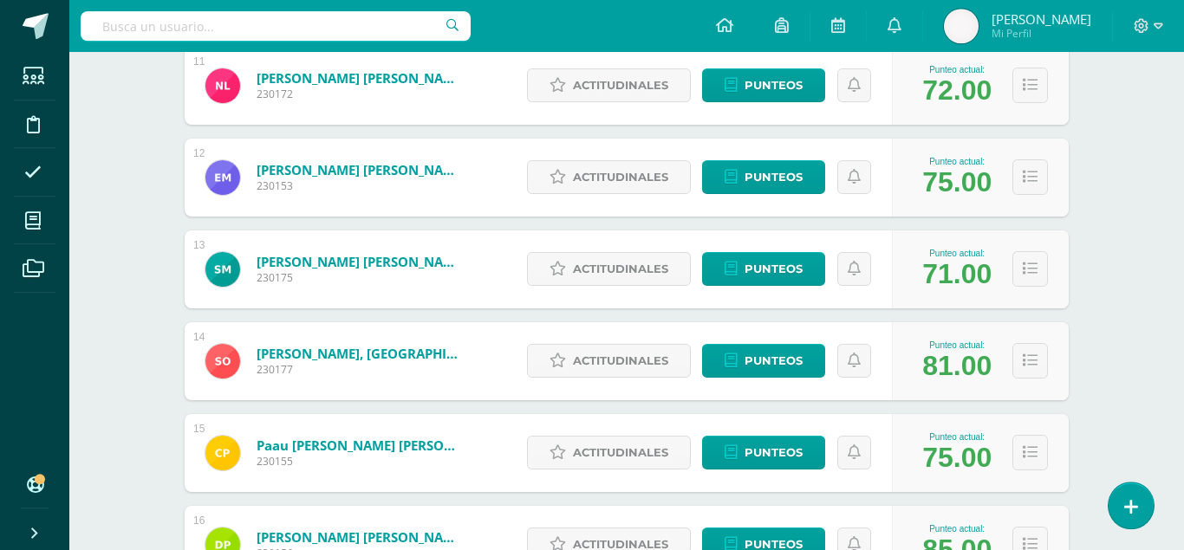
scroll to position [1251, 0]
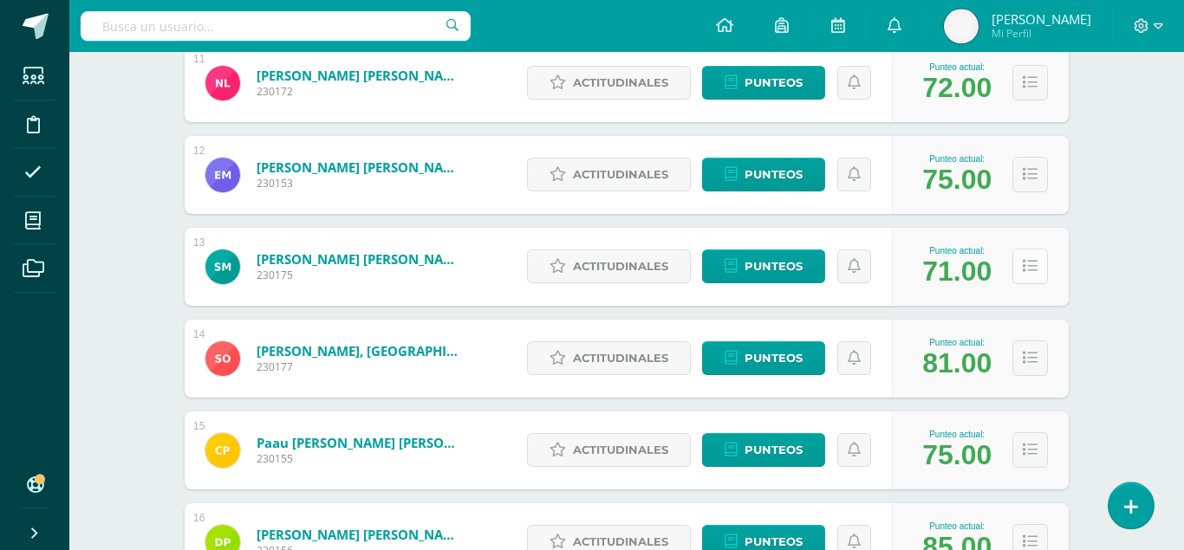
click at [1041, 254] on button at bounding box center [1030, 267] width 36 height 36
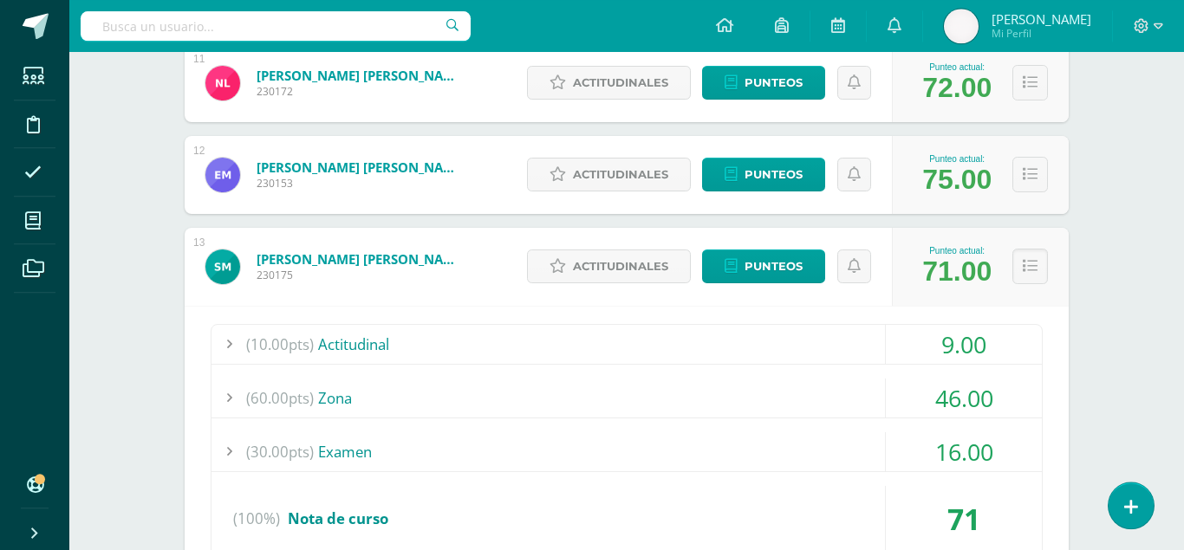
click at [226, 379] on div at bounding box center [228, 398] width 35 height 39
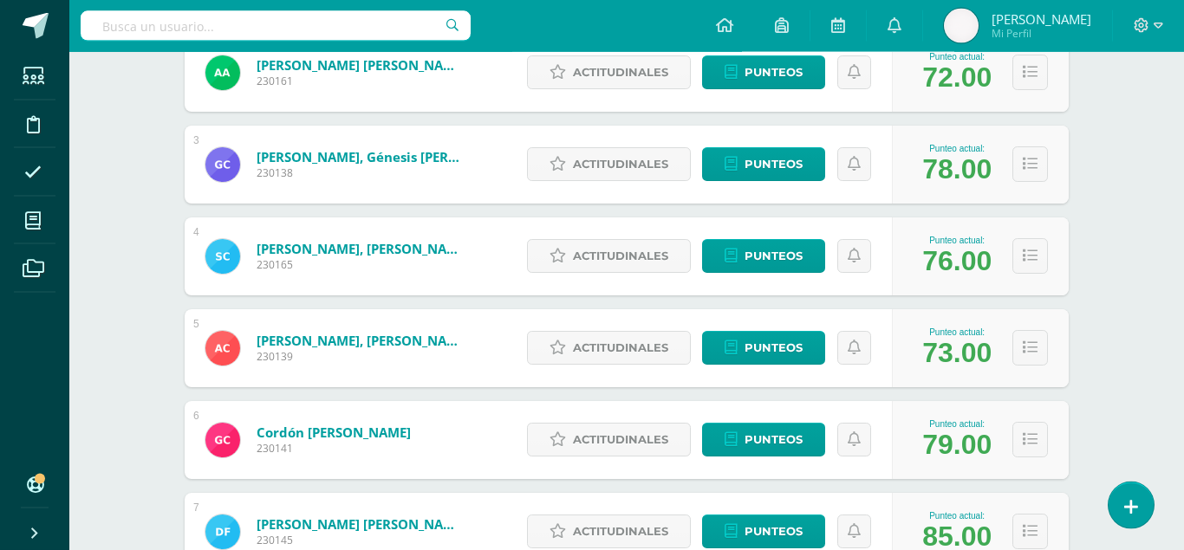
scroll to position [0, 0]
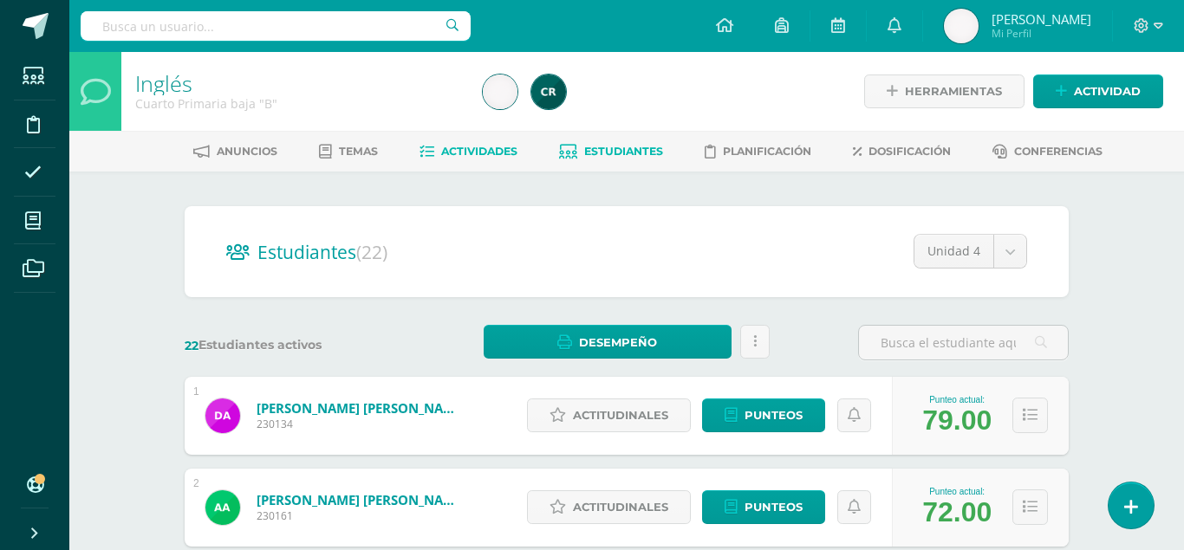
click at [470, 153] on span "Actividades" at bounding box center [479, 151] width 76 height 13
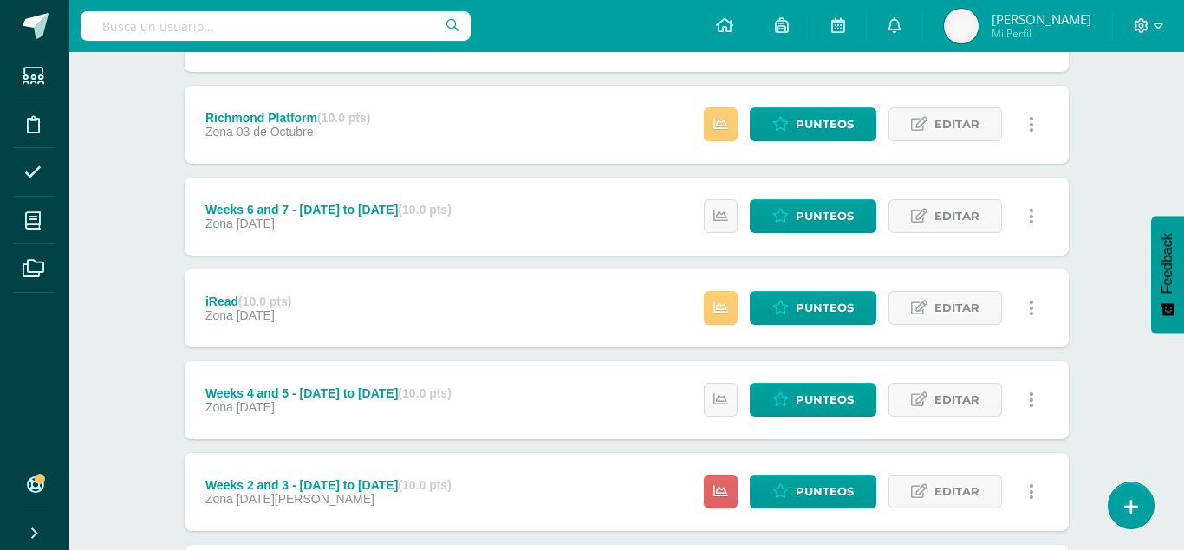
scroll to position [508, 0]
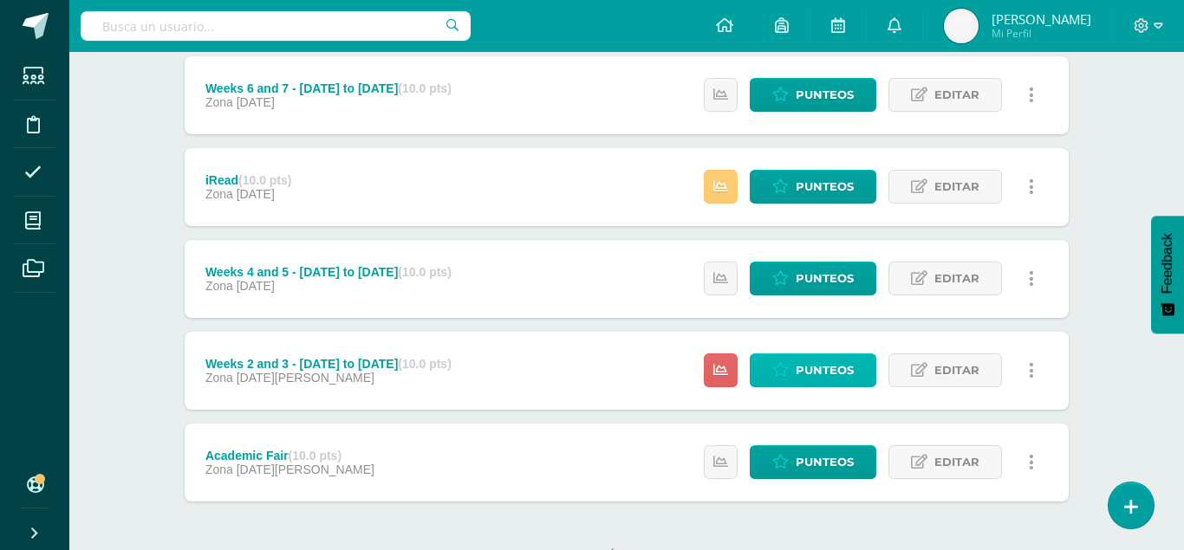
click at [832, 354] on span "Punteos" at bounding box center [824, 370] width 58 height 32
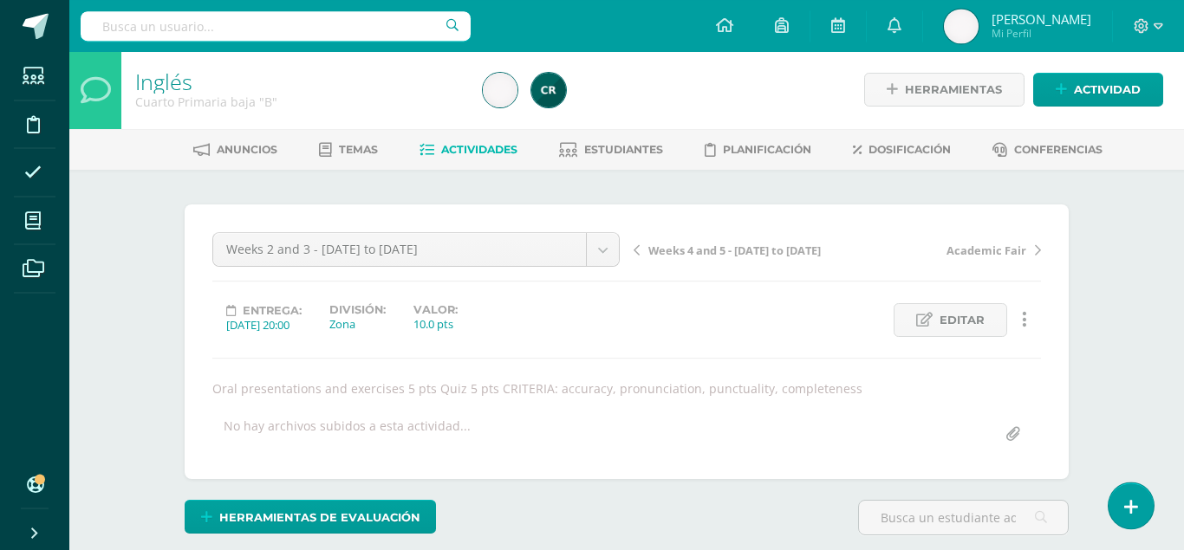
scroll to position [3, 0]
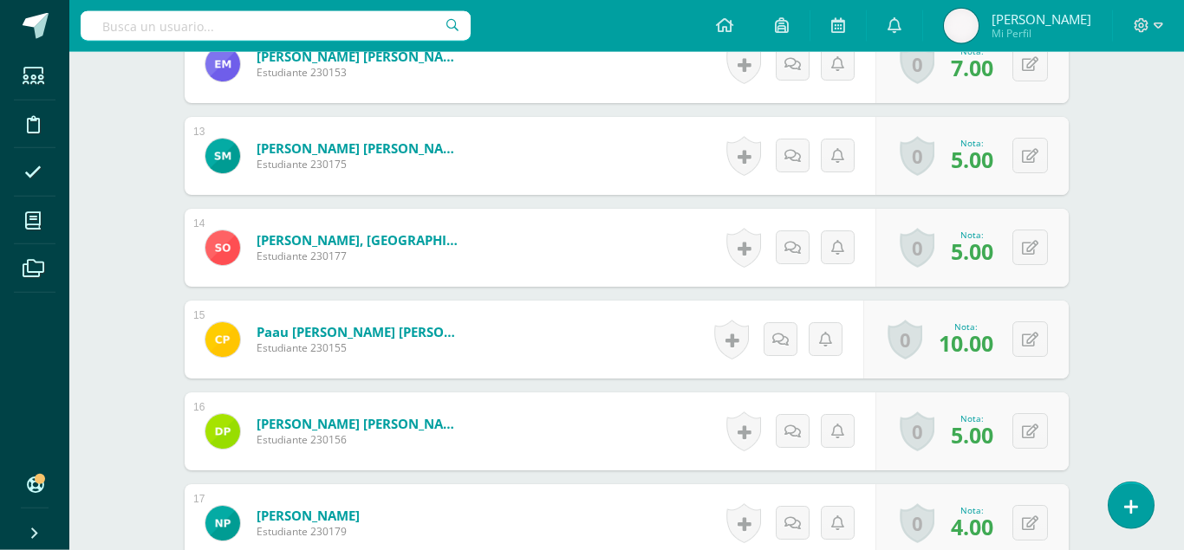
scroll to position [1605, 0]
click at [1024, 148] on icon at bounding box center [1029, 155] width 16 height 15
type input "9"
click at [978, 144] on link at bounding box center [985, 161] width 34 height 34
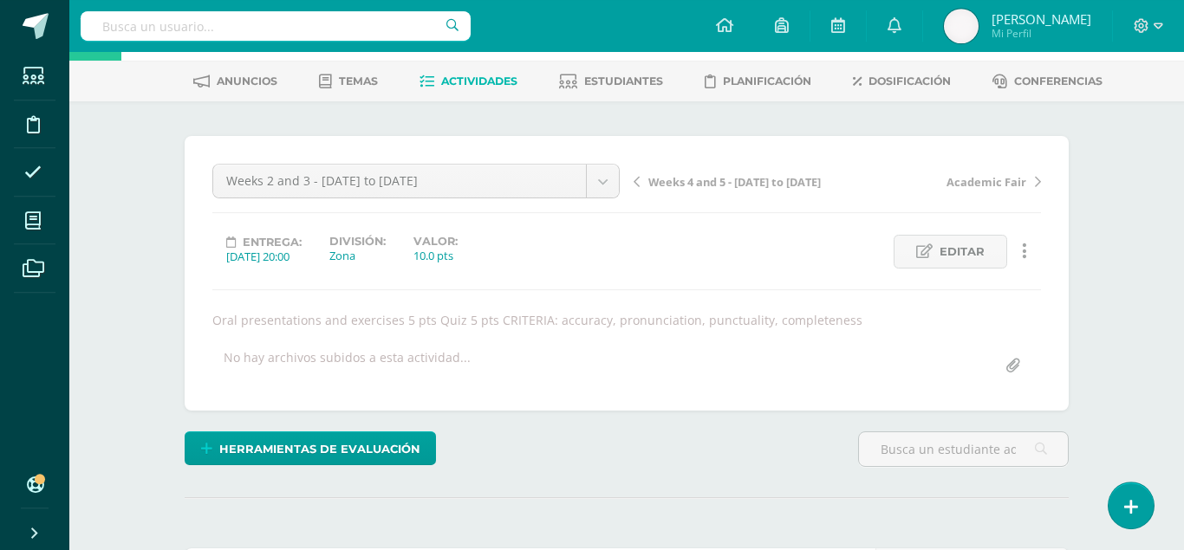
scroll to position [0, 0]
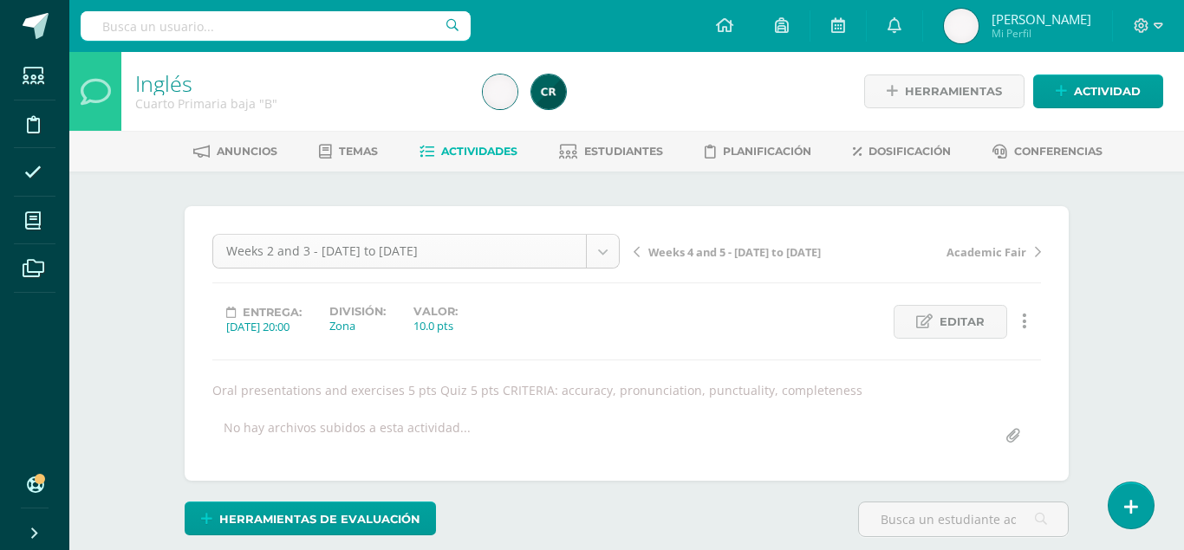
click at [696, 247] on span "Weeks 4 and 5 - [DATE] to [DATE]" at bounding box center [734, 252] width 172 height 16
click at [664, 246] on span "iRead" at bounding box center [663, 252] width 31 height 16
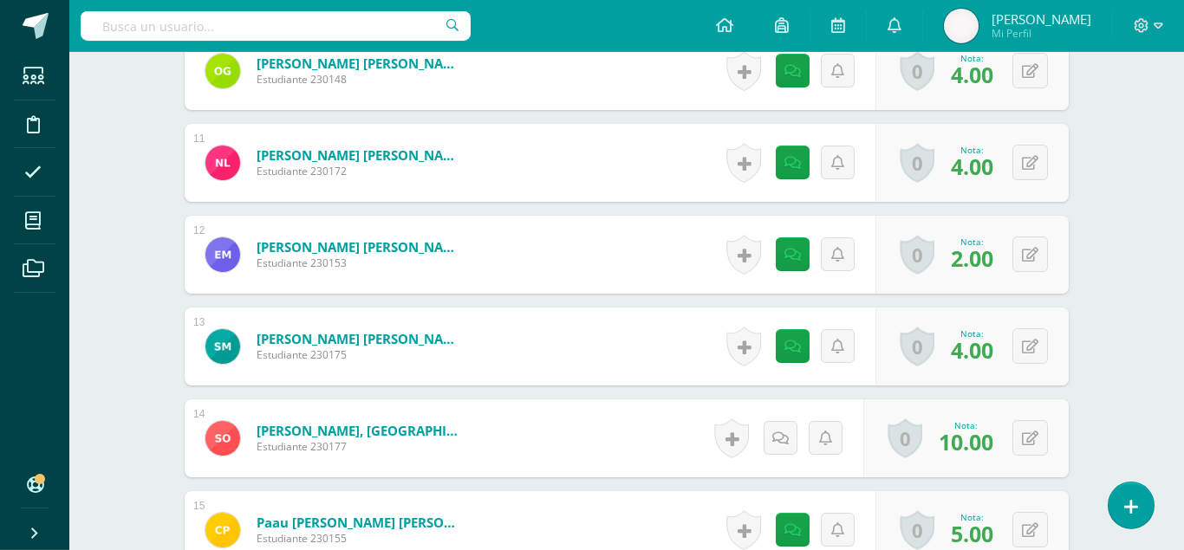
scroll to position [1411, 0]
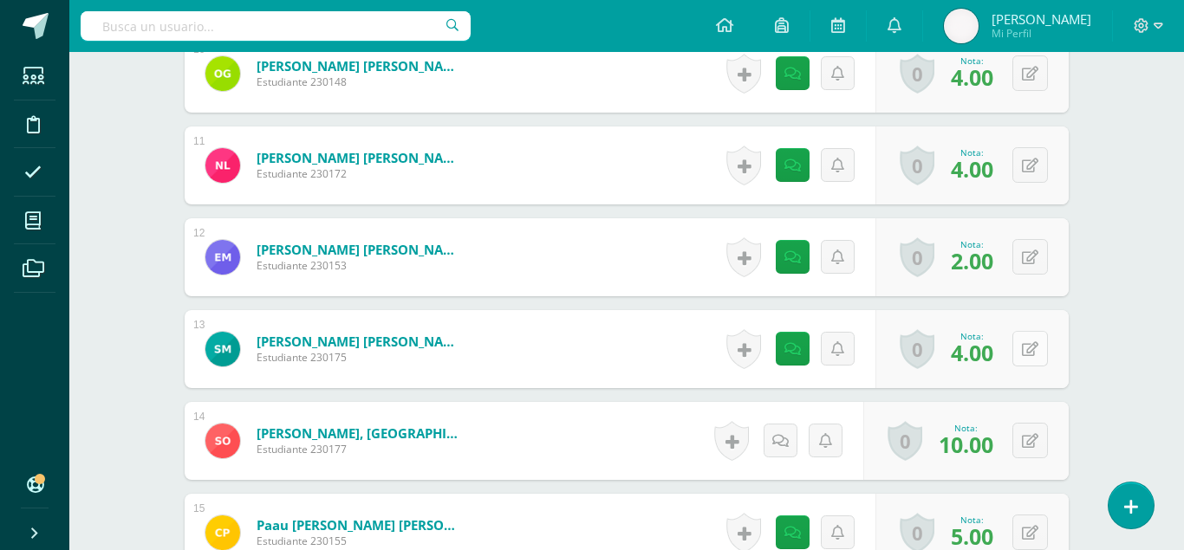
click at [1031, 342] on icon at bounding box center [1029, 349] width 16 height 15
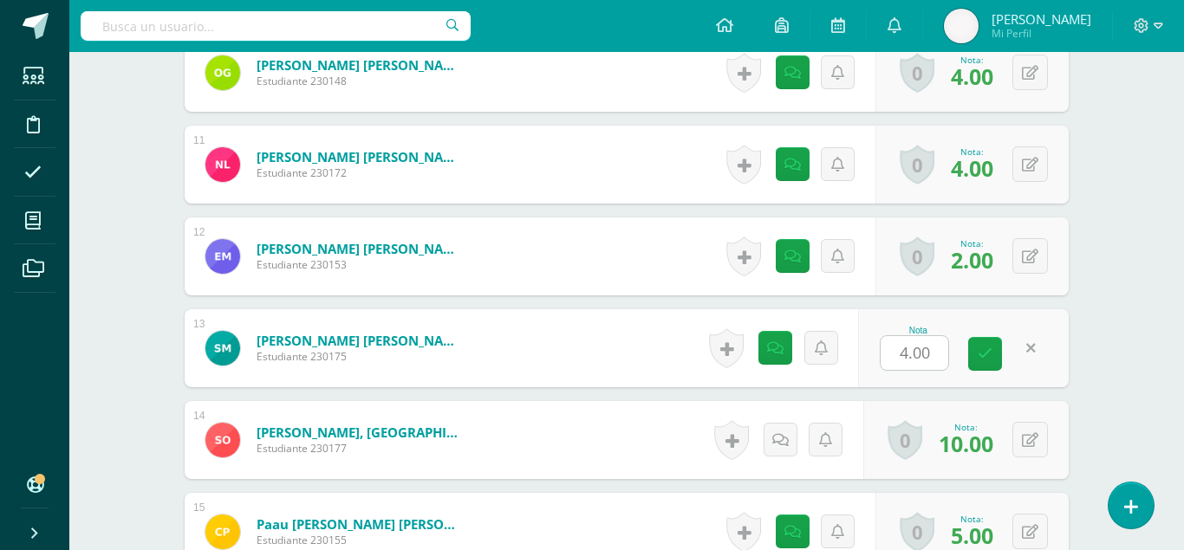
type input "8"
click at [990, 347] on icon at bounding box center [984, 354] width 15 height 15
click at [799, 331] on link at bounding box center [792, 348] width 34 height 34
